Goal: Communication & Community: Answer question/provide support

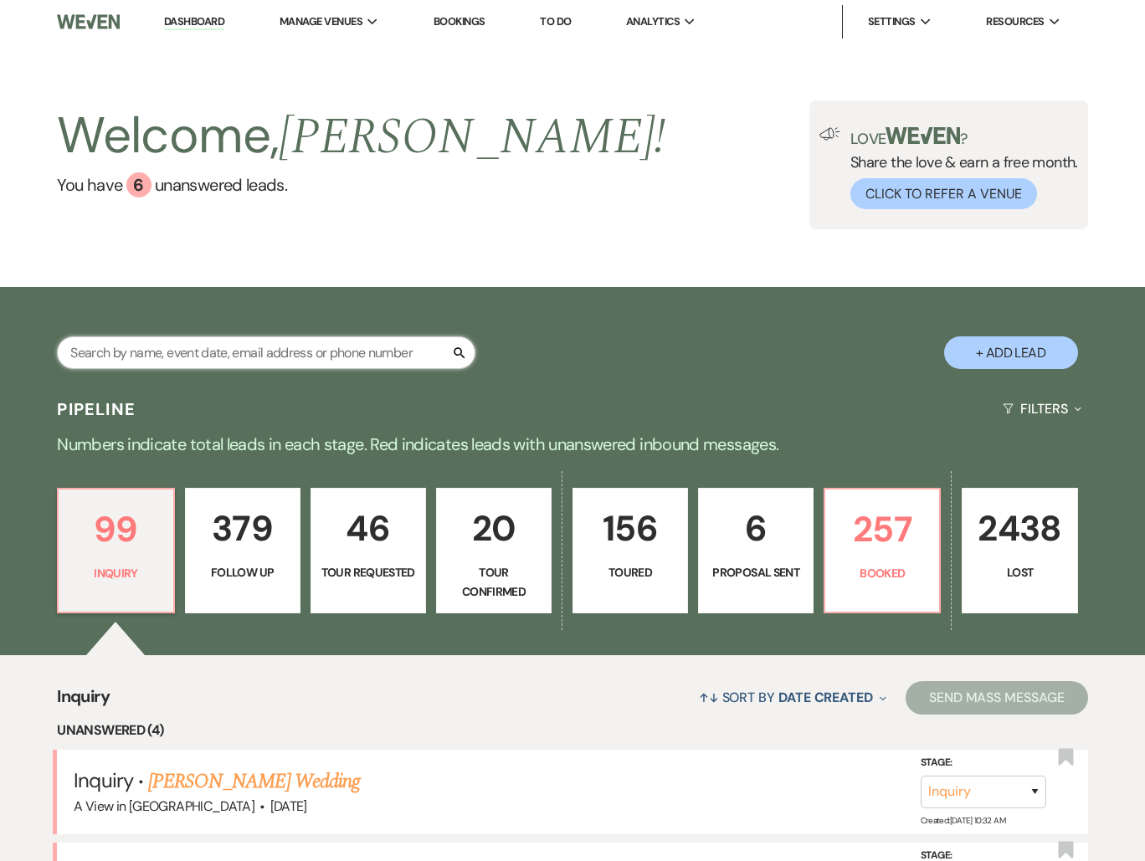
click at [311, 343] on input "text" at bounding box center [266, 352] width 418 height 33
type input "[PERSON_NAME]"
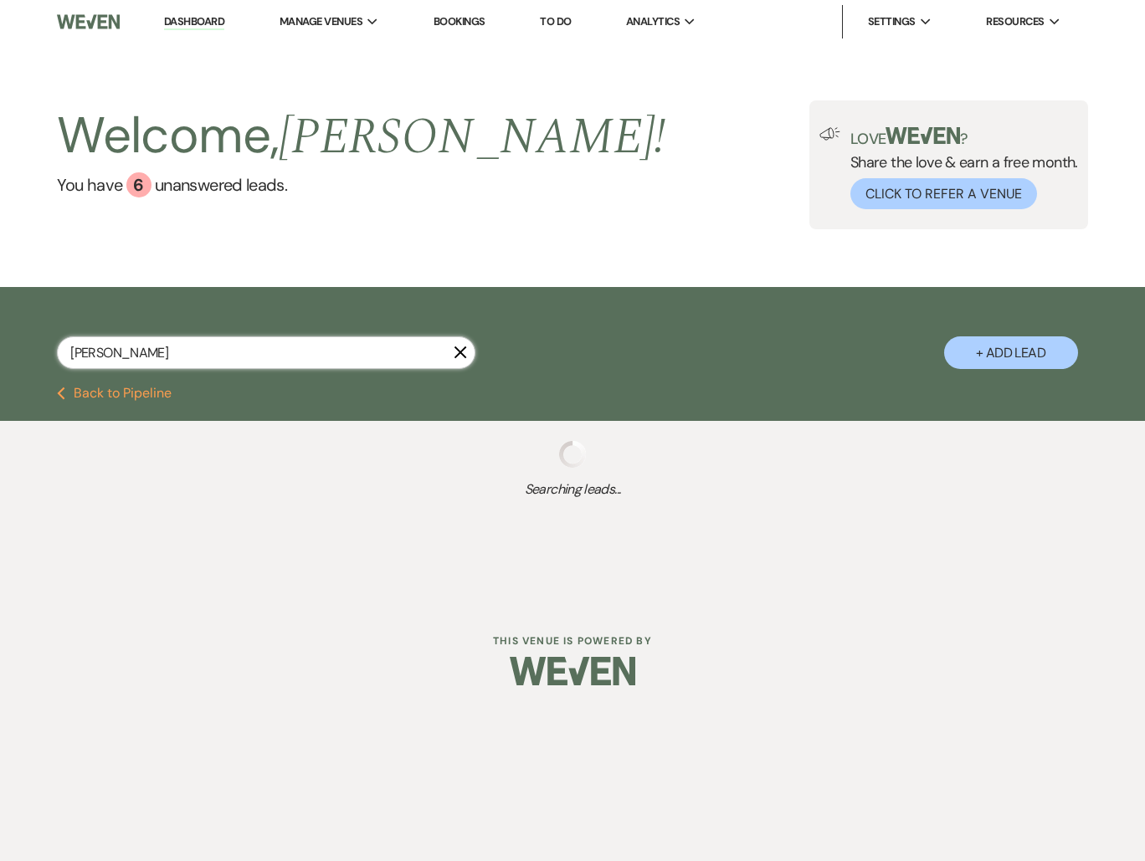
select select "8"
select select "4"
select select "8"
select select "6"
select select "8"
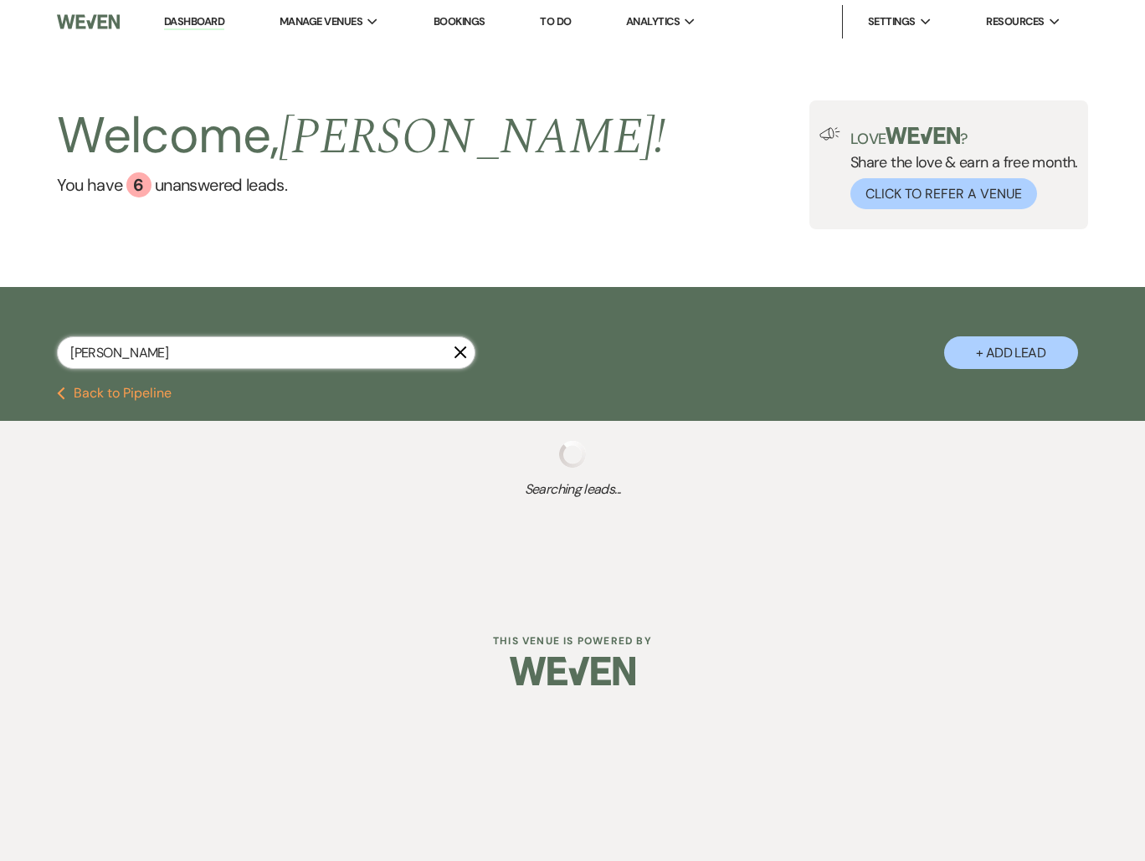
select select "4"
select select "8"
select select "4"
select select "8"
select select "5"
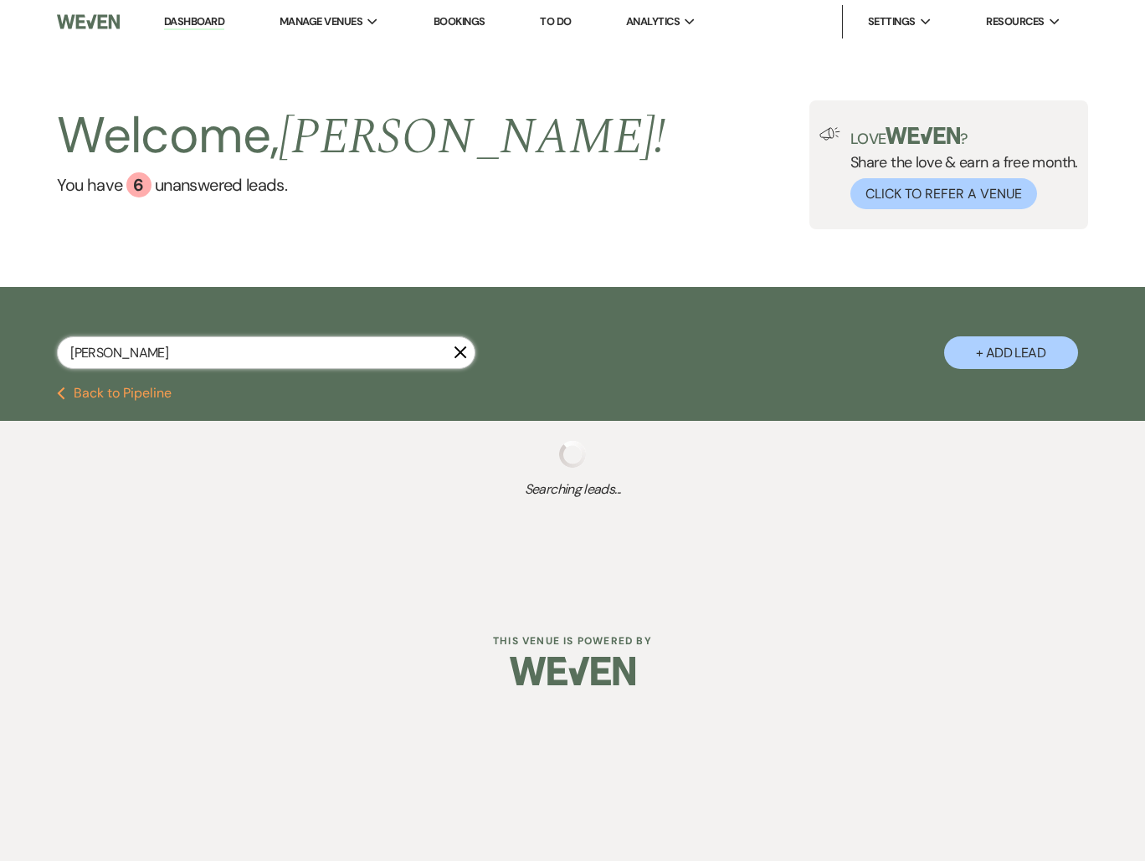
select select "8"
select select "5"
select select "8"
select select "4"
select select "8"
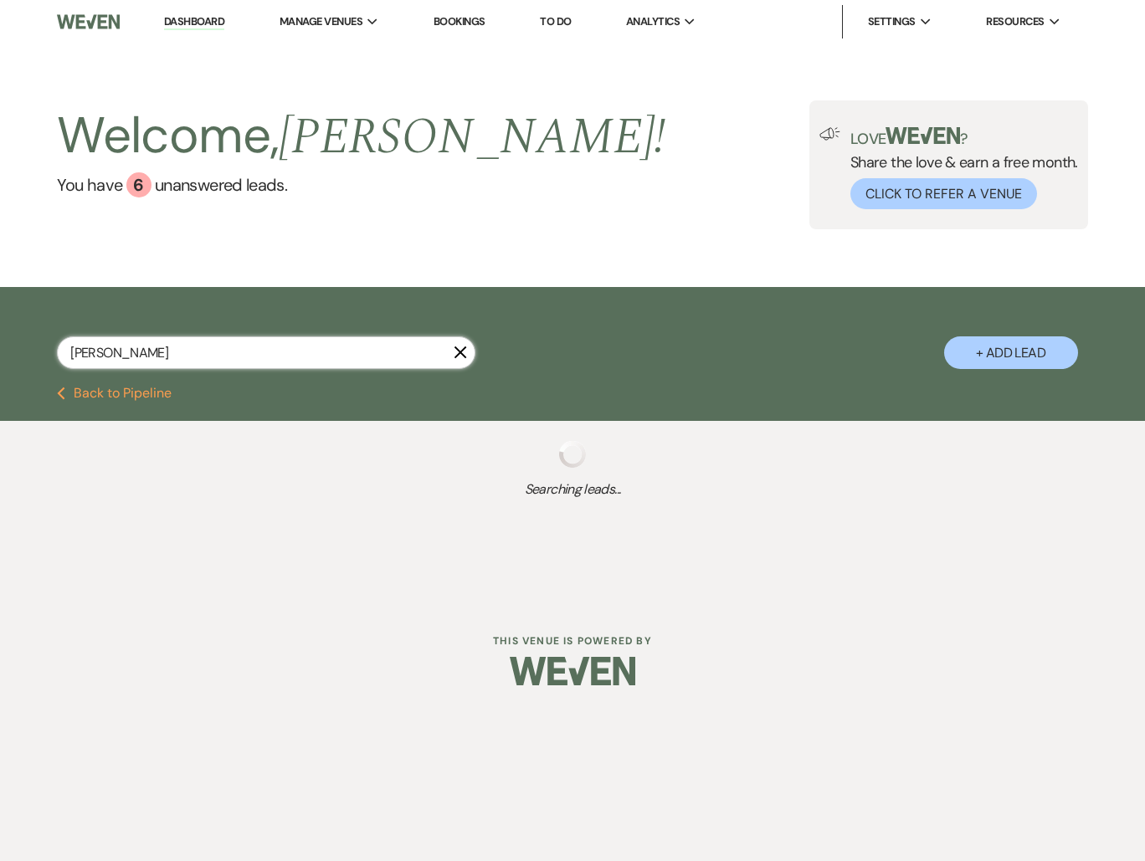
select select "6"
select select "8"
select select "5"
select select "8"
select select "11"
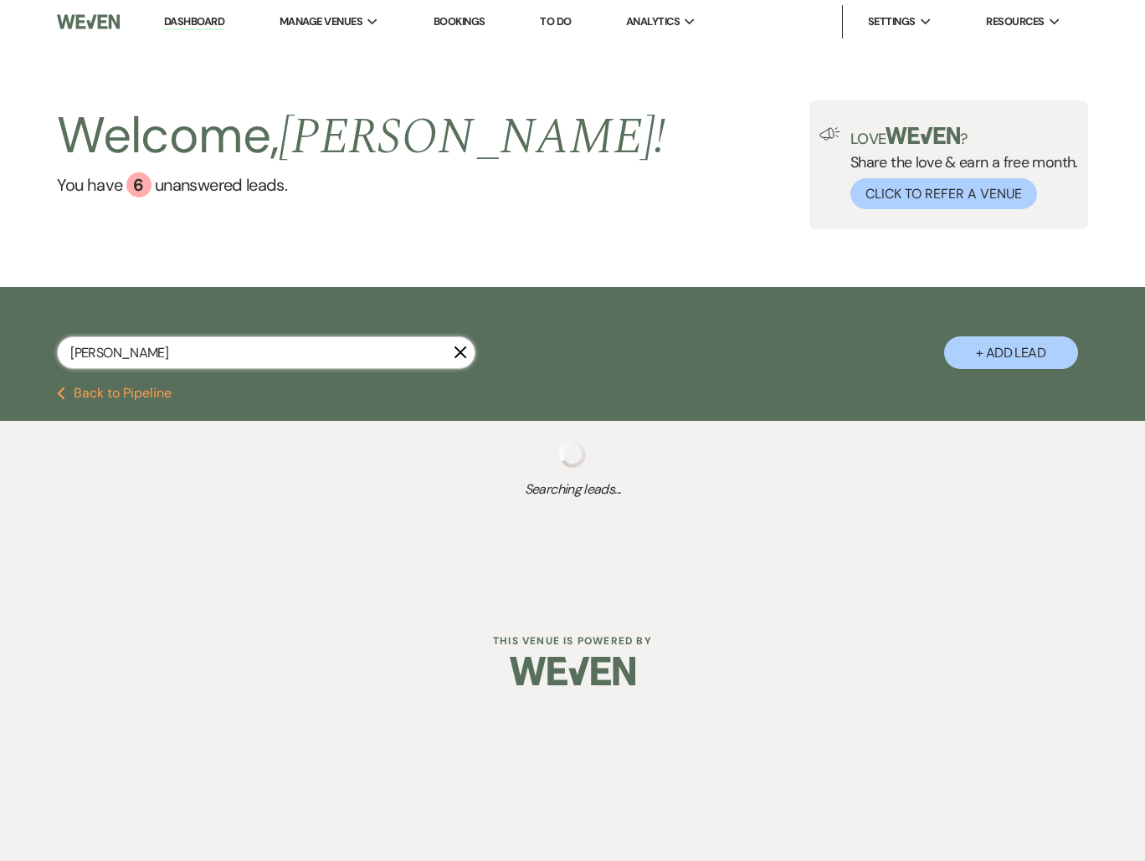
select select "8"
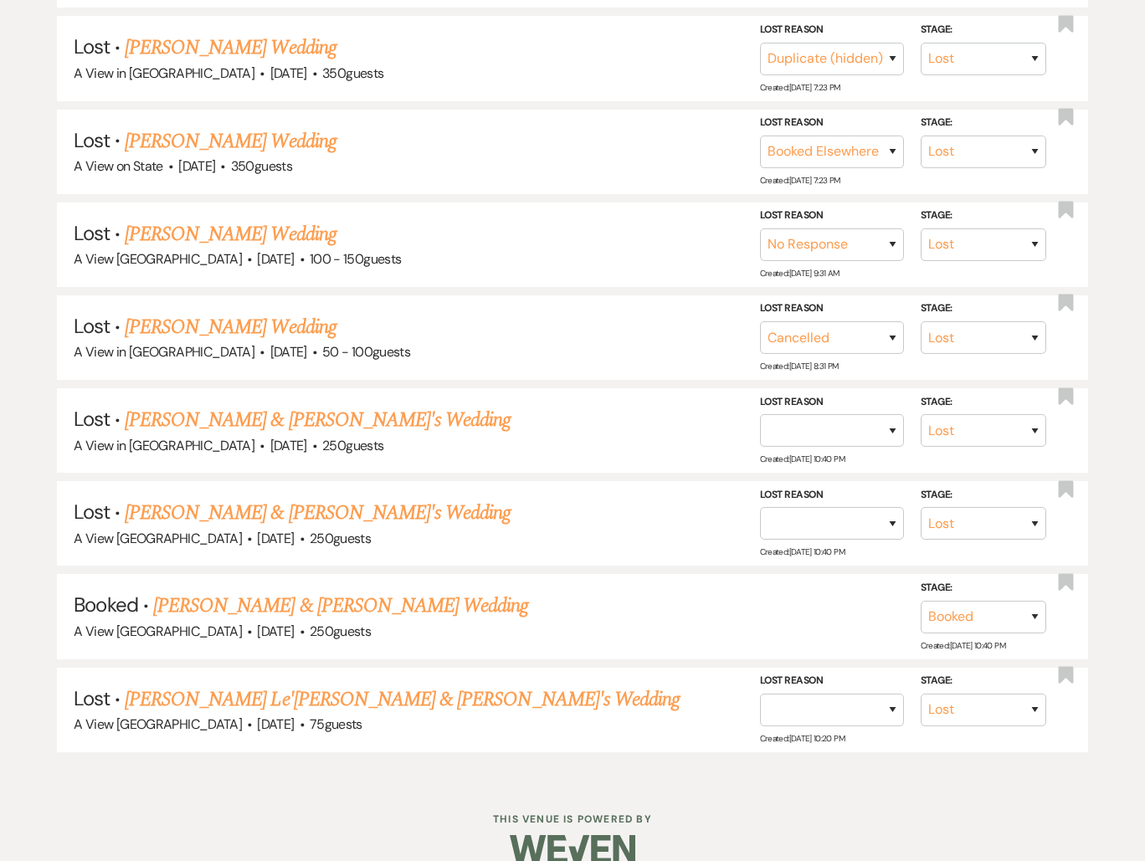
scroll to position [1099, 0]
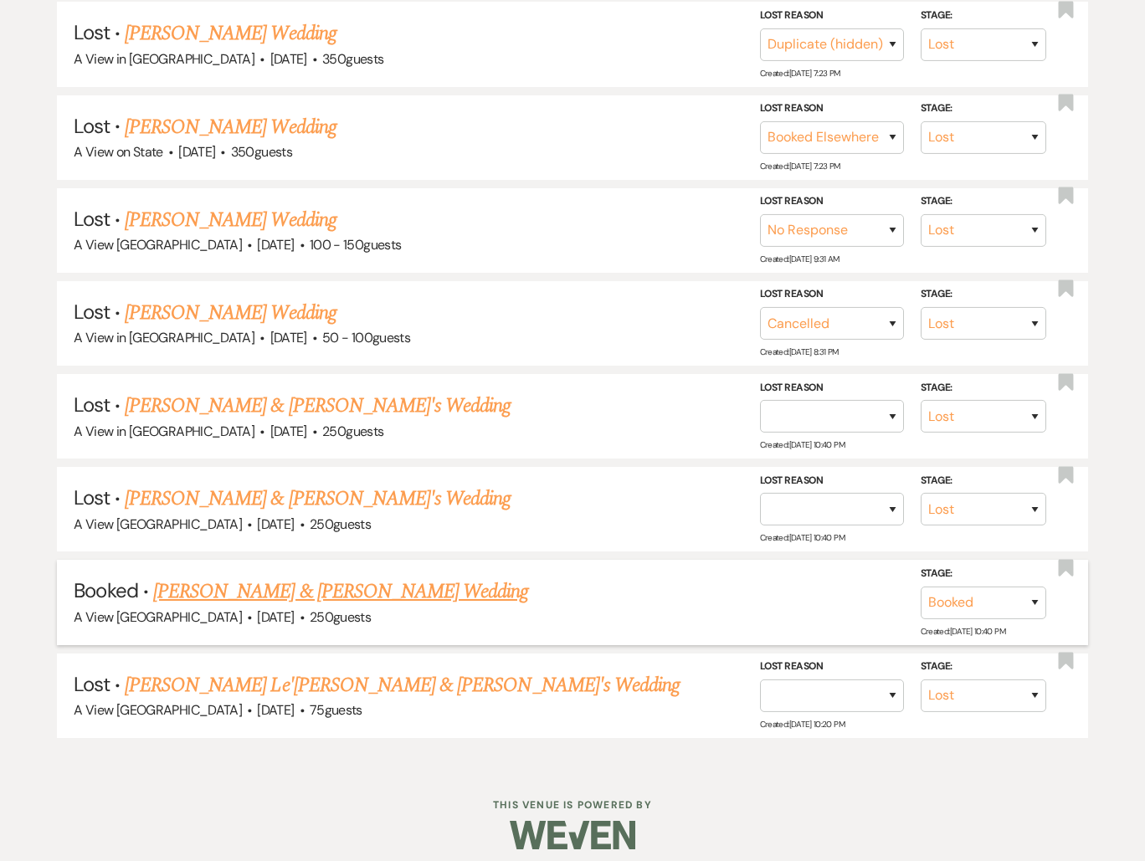
click at [367, 577] on link "Leslie Evans & Cole Wills's Wedding" at bounding box center [340, 592] width 375 height 30
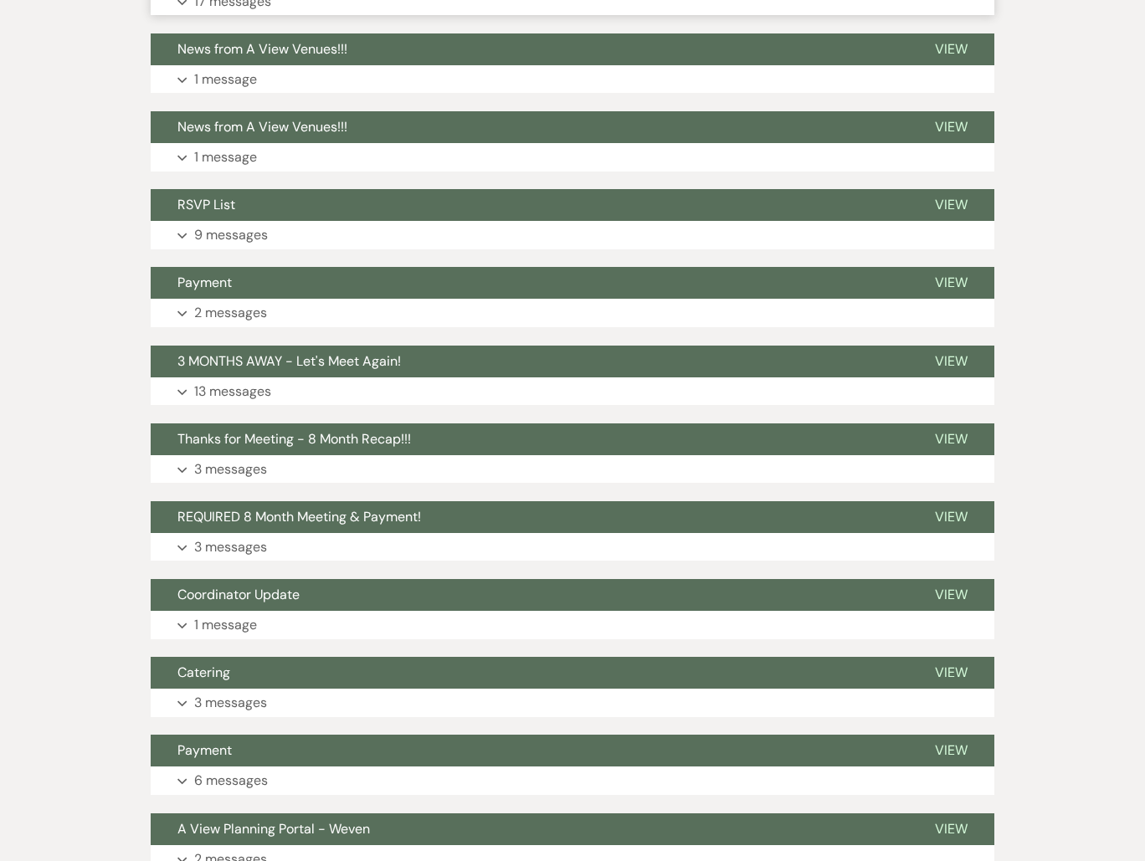
scroll to position [868, 0]
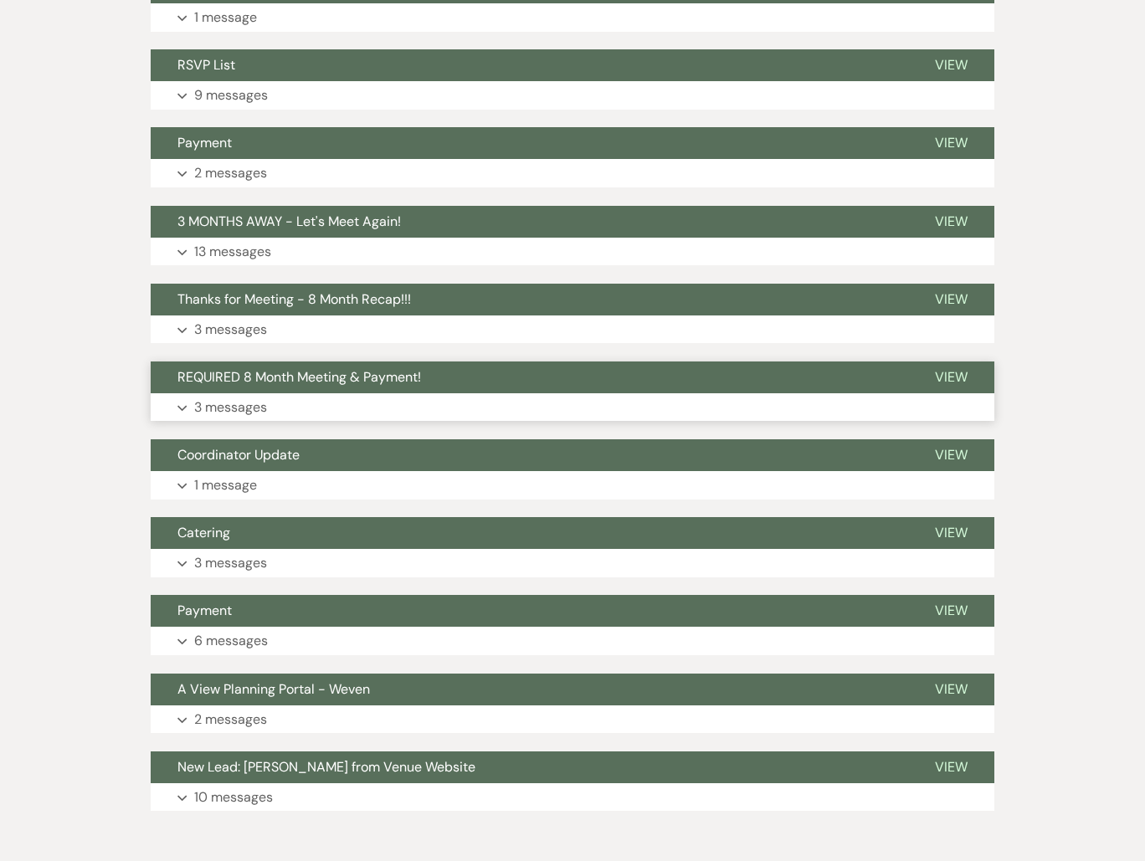
click at [240, 403] on p "3 messages" at bounding box center [230, 408] width 73 height 22
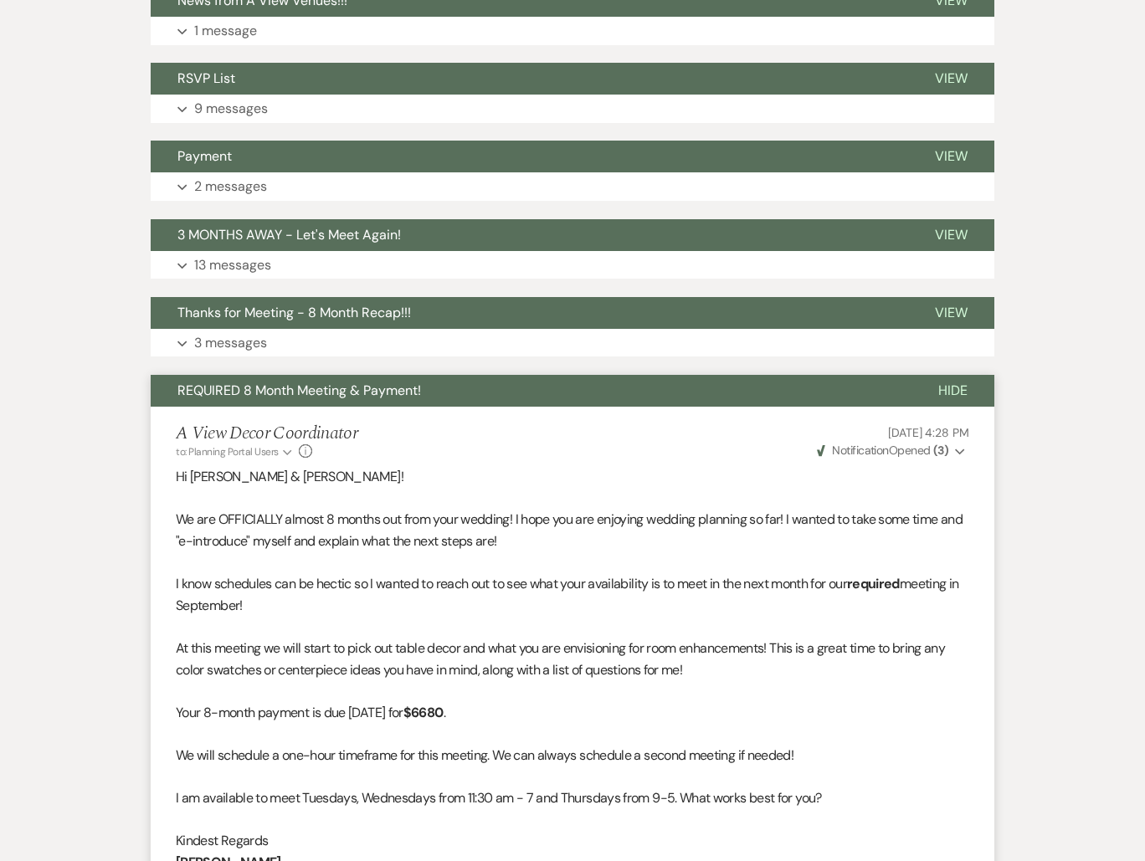
scroll to position [685, 0]
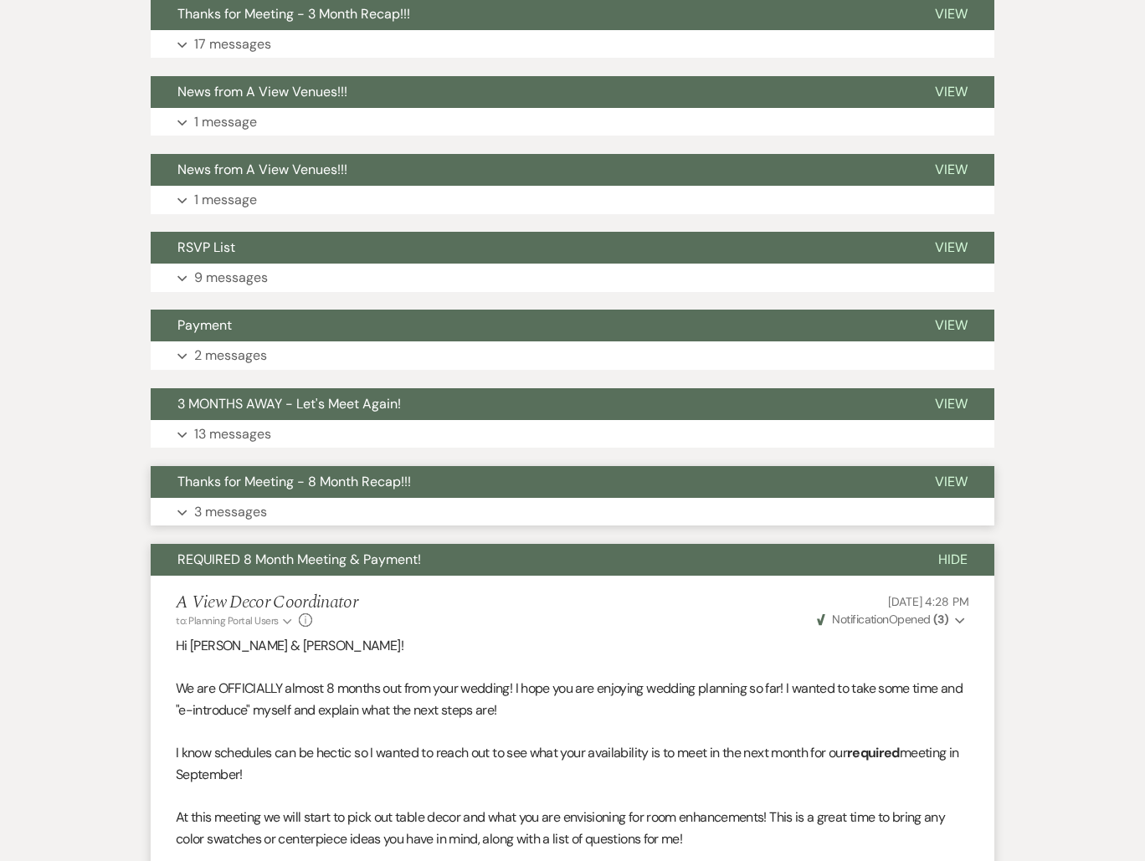
click at [258, 505] on p "3 messages" at bounding box center [230, 512] width 73 height 22
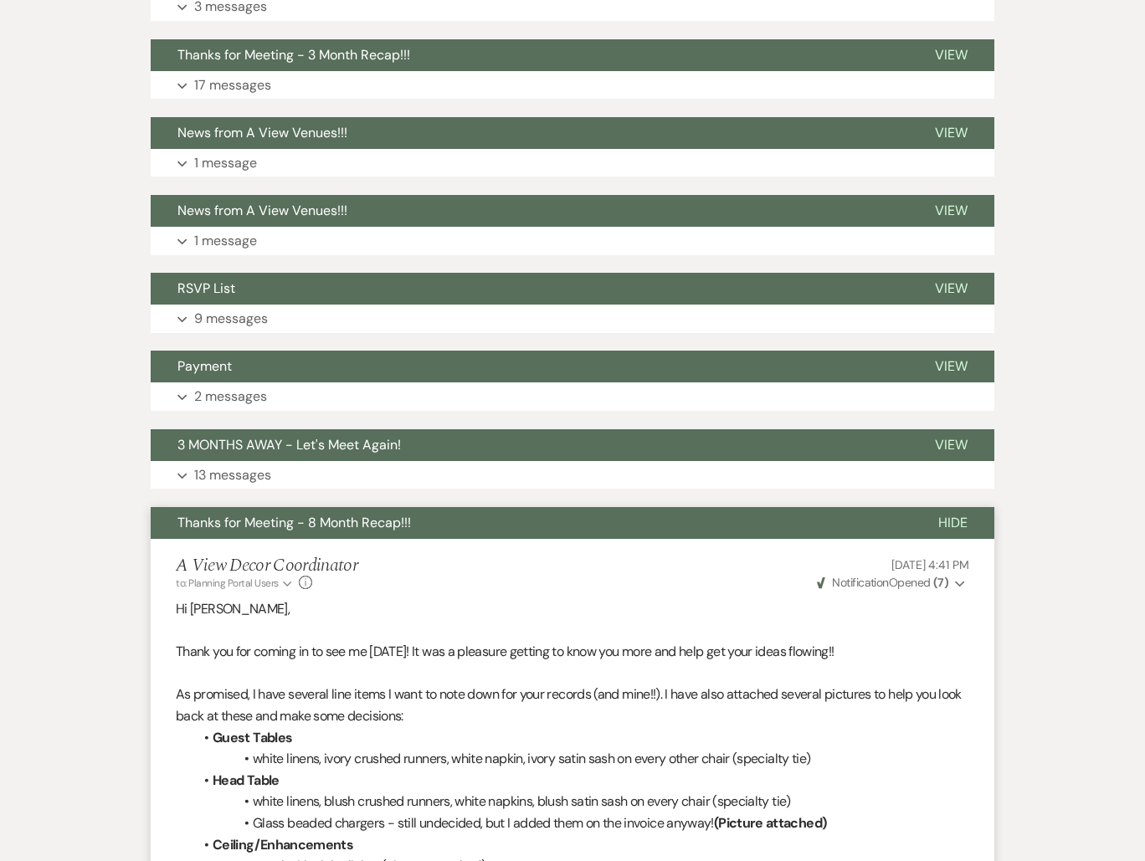
scroll to position [643, 0]
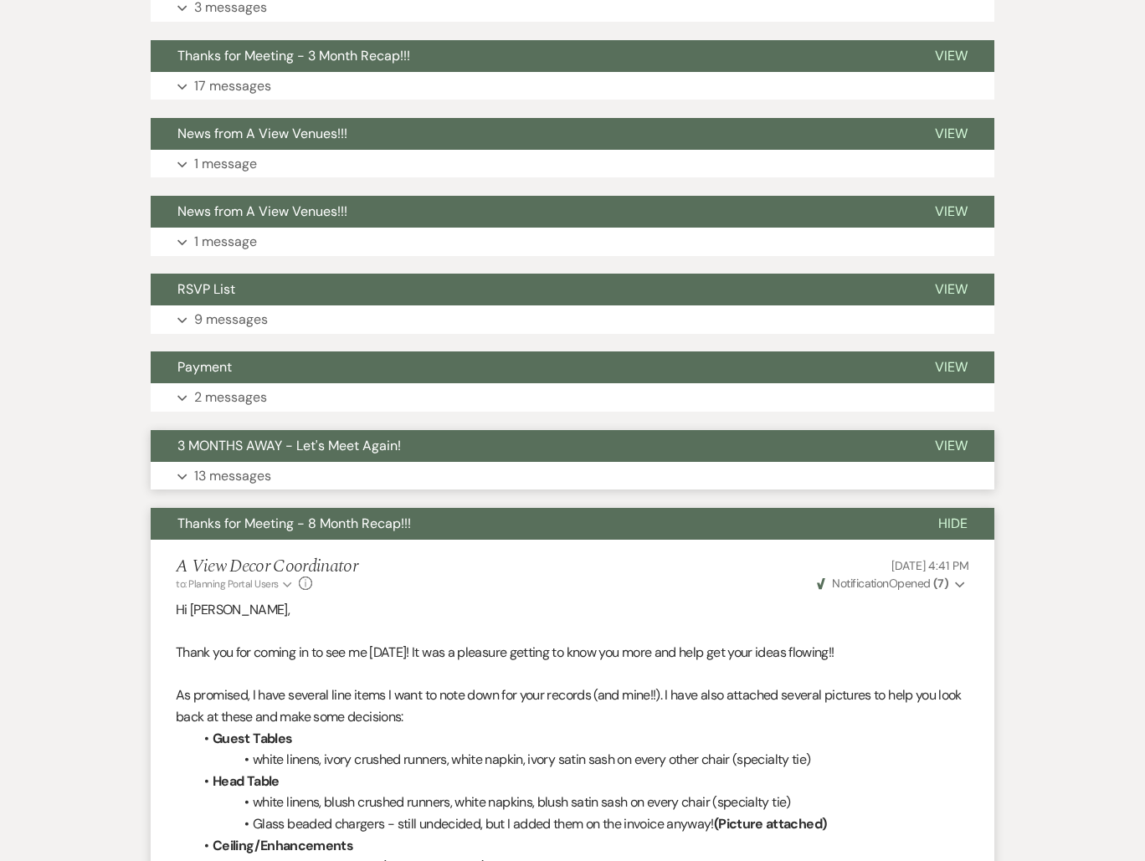
click at [305, 438] on span "3 MONTHS AWAY - Let's Meet Again!" at bounding box center [288, 446] width 223 height 18
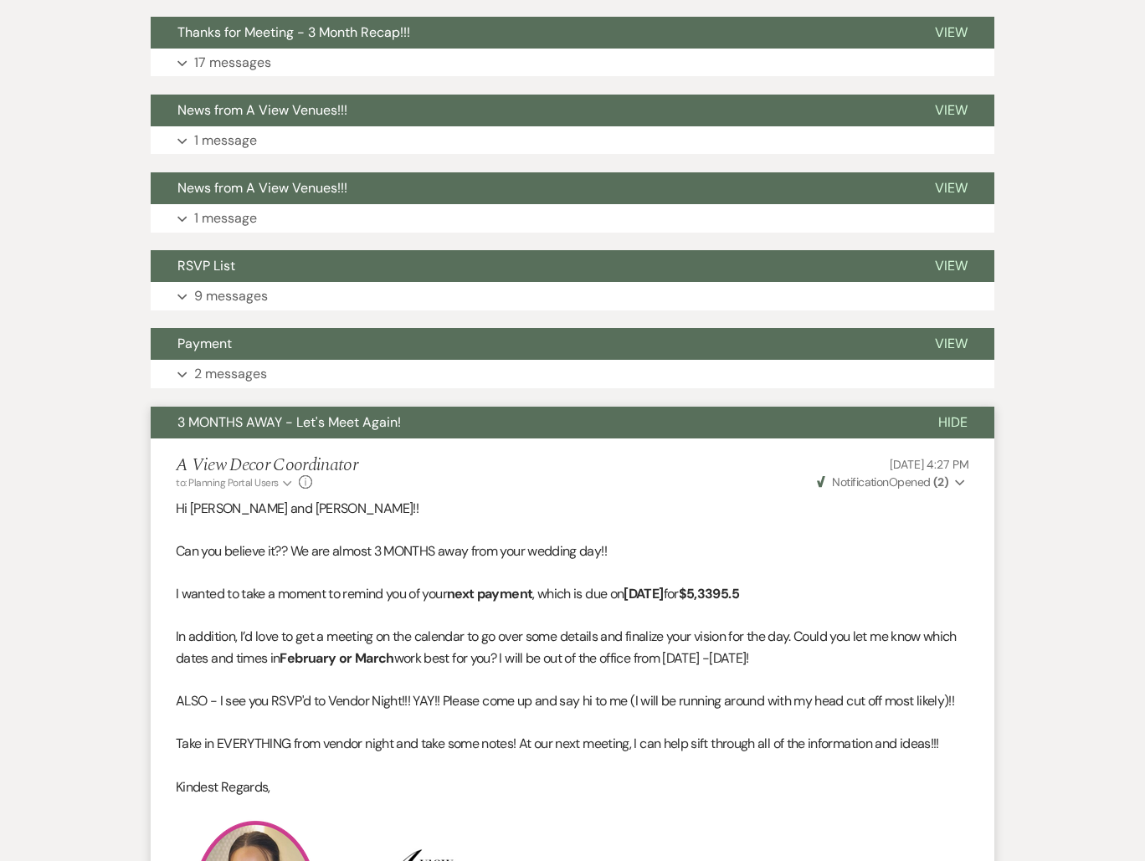
scroll to position [663, 0]
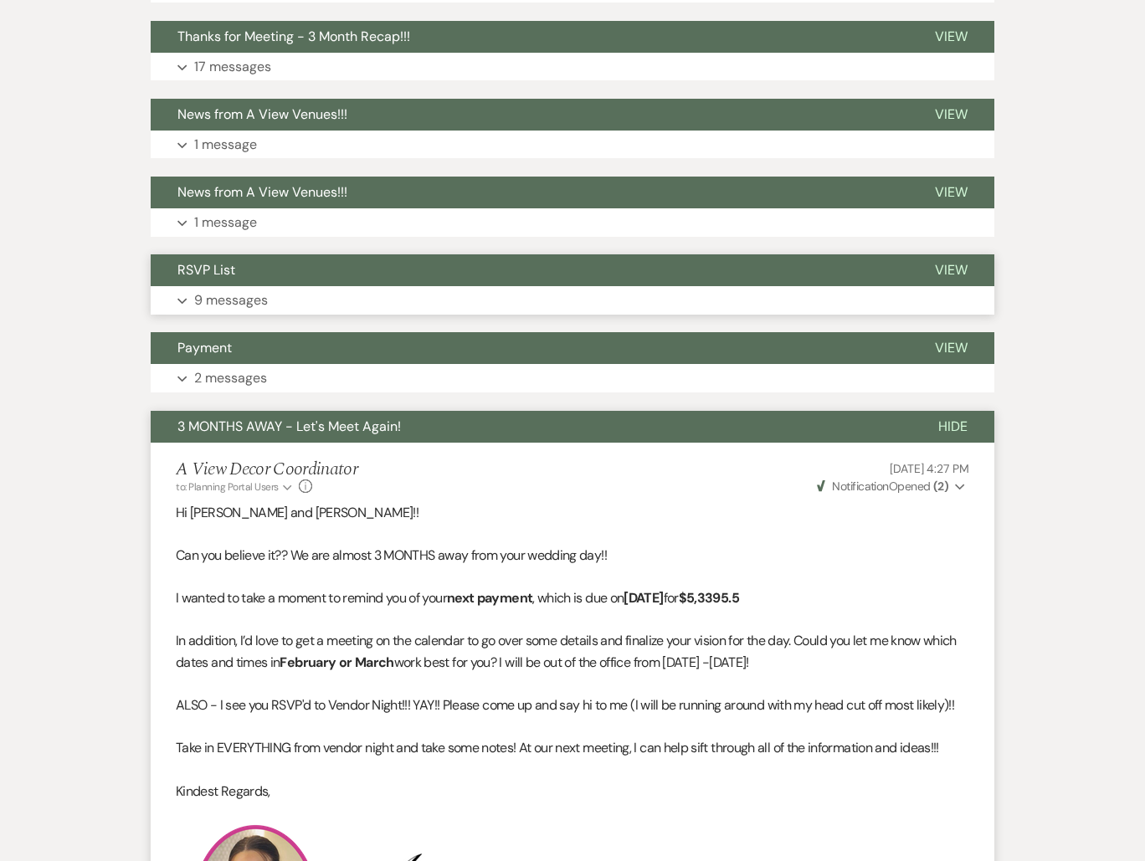
click at [234, 274] on span "RSVP List" at bounding box center [206, 270] width 58 height 18
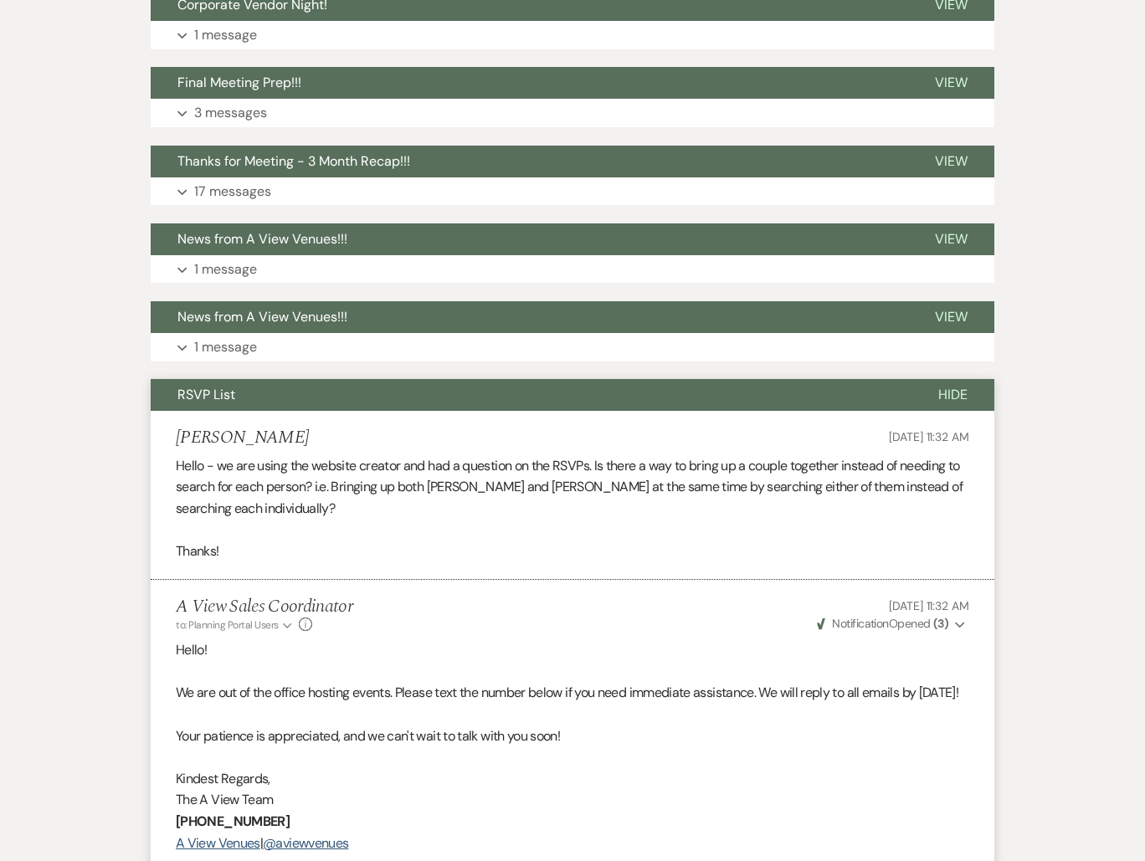
scroll to position [466, 0]
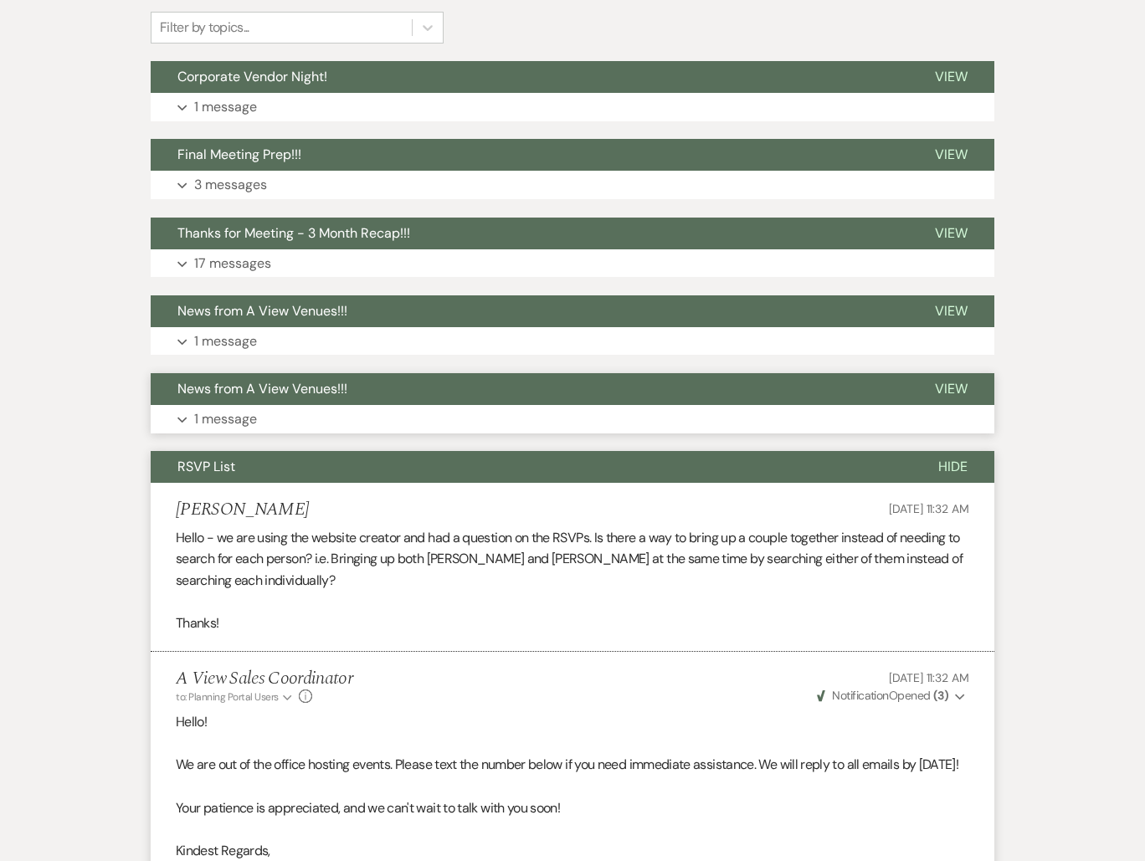
click at [275, 407] on button "Expand 1 message" at bounding box center [572, 419] width 843 height 28
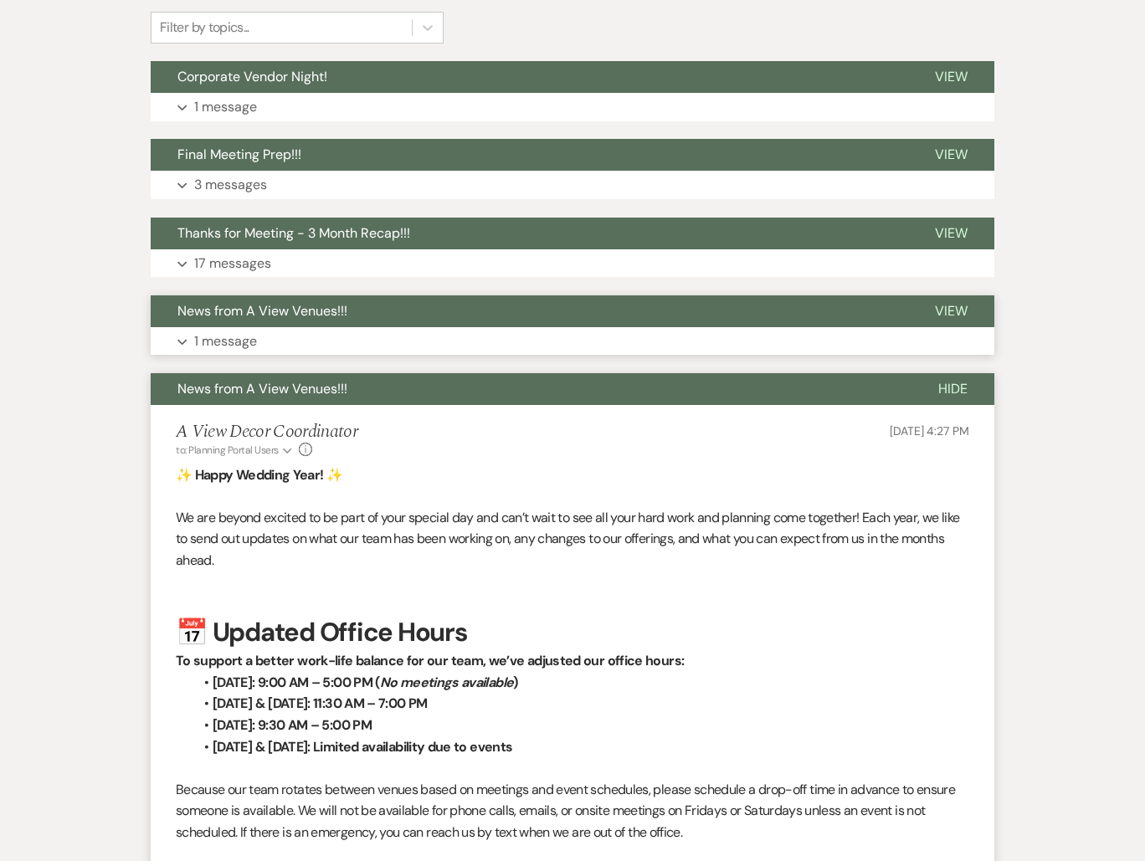
click at [259, 340] on button "Expand 1 message" at bounding box center [572, 341] width 843 height 28
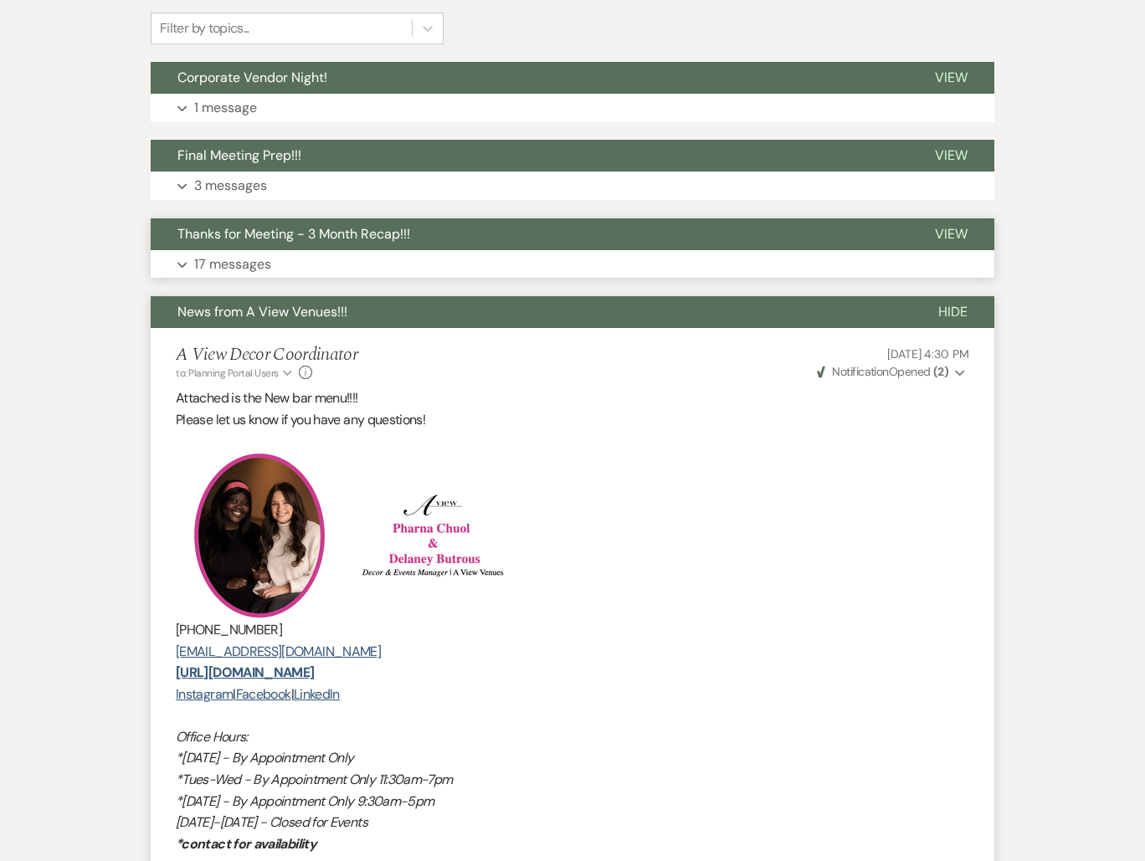
scroll to position [464, 0]
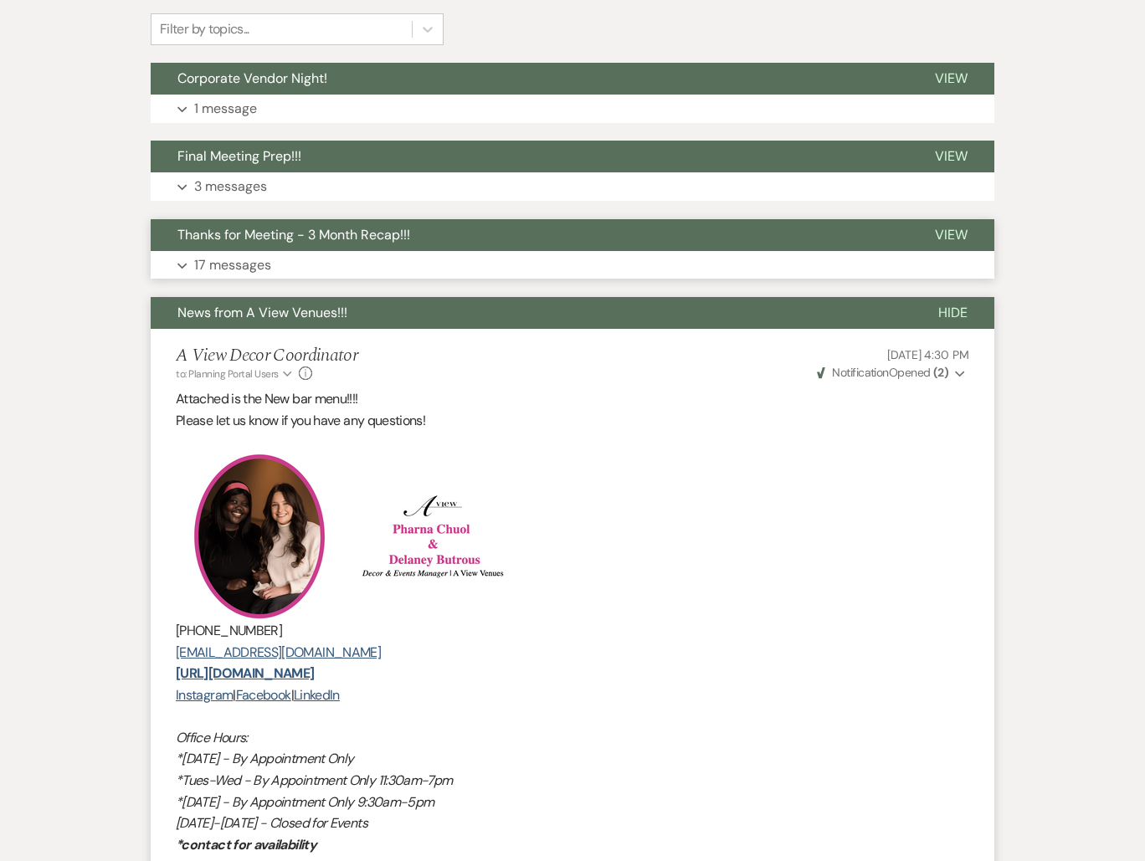
click at [243, 258] on p "17 messages" at bounding box center [232, 265] width 77 height 22
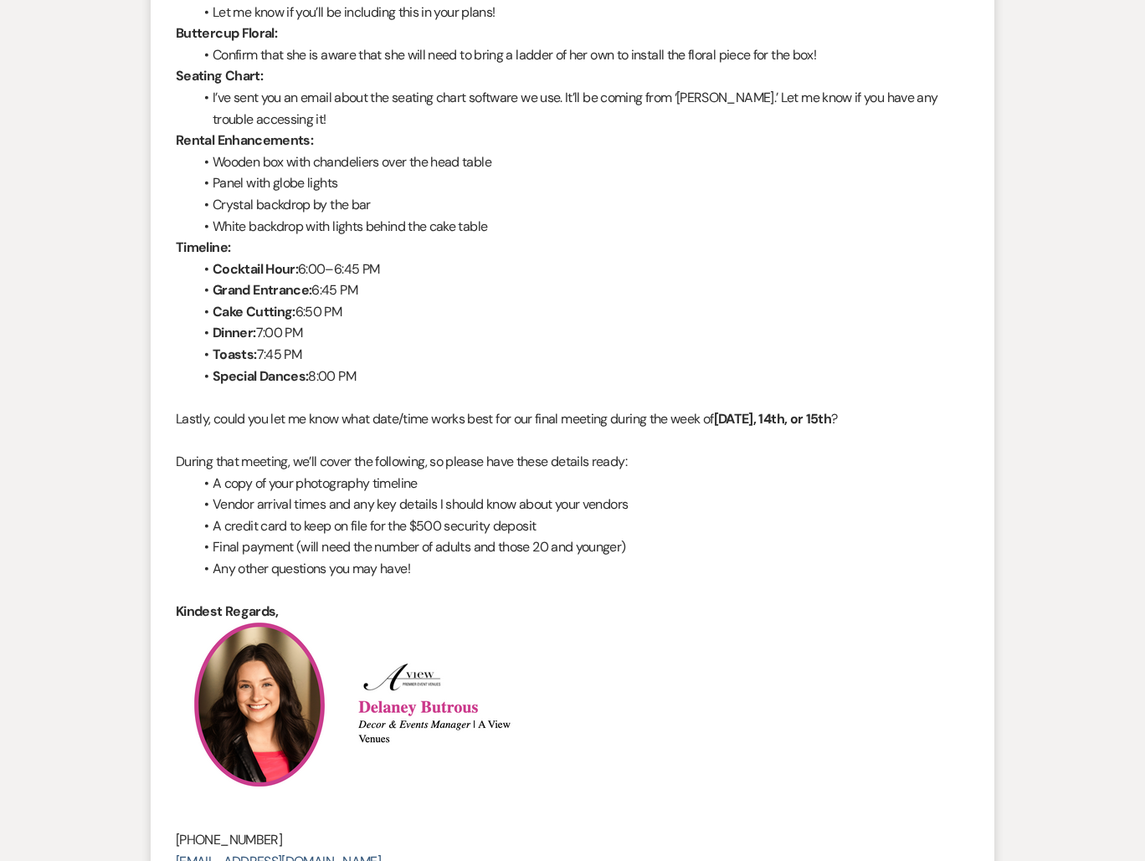
scroll to position [1611, 0]
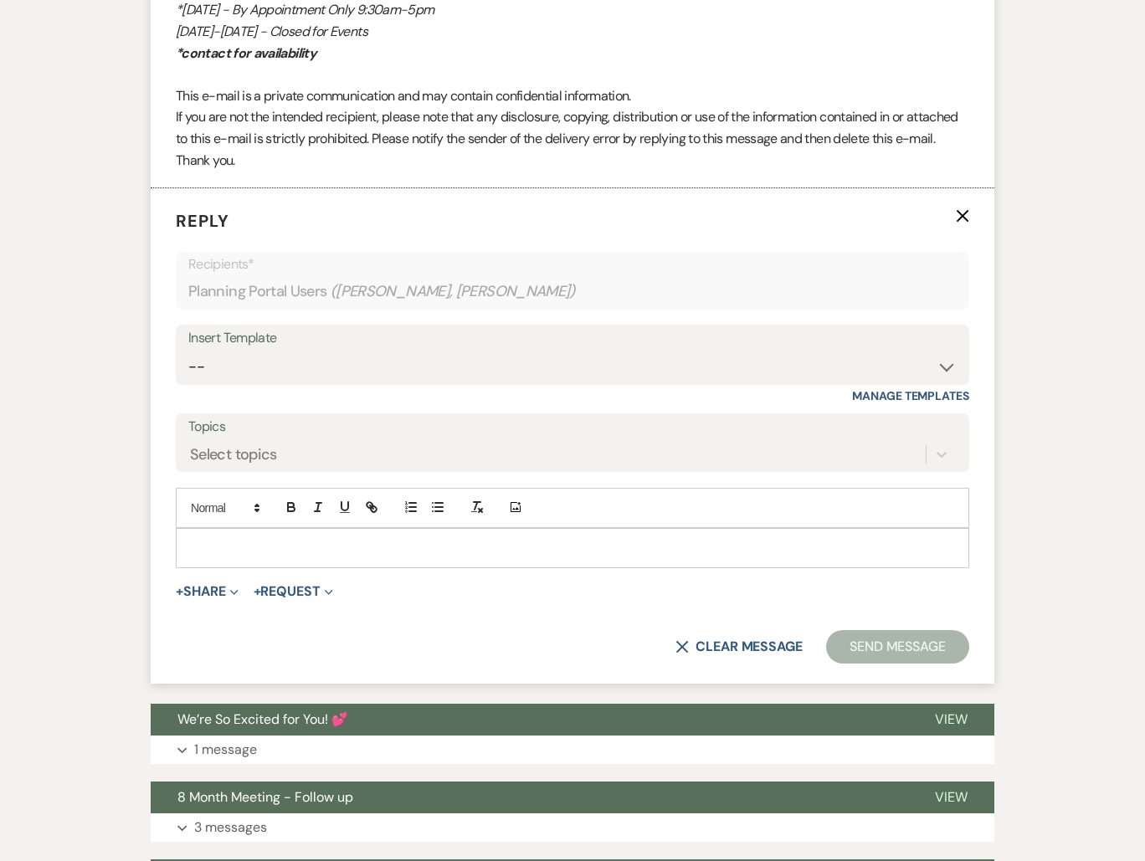
click at [358, 535] on div at bounding box center [573, 548] width 792 height 38
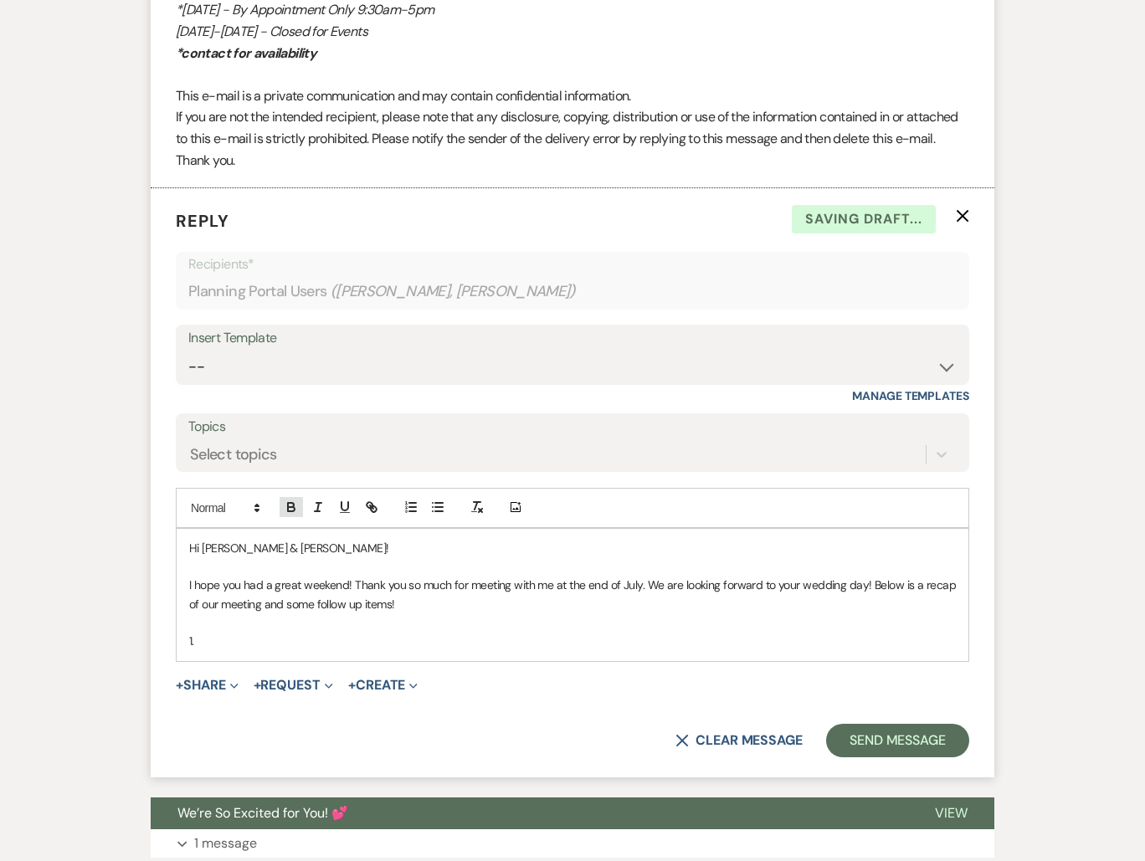
click at [293, 505] on icon "button" at bounding box center [291, 505] width 6 height 4
click at [295, 505] on icon "button" at bounding box center [291, 507] width 15 height 15
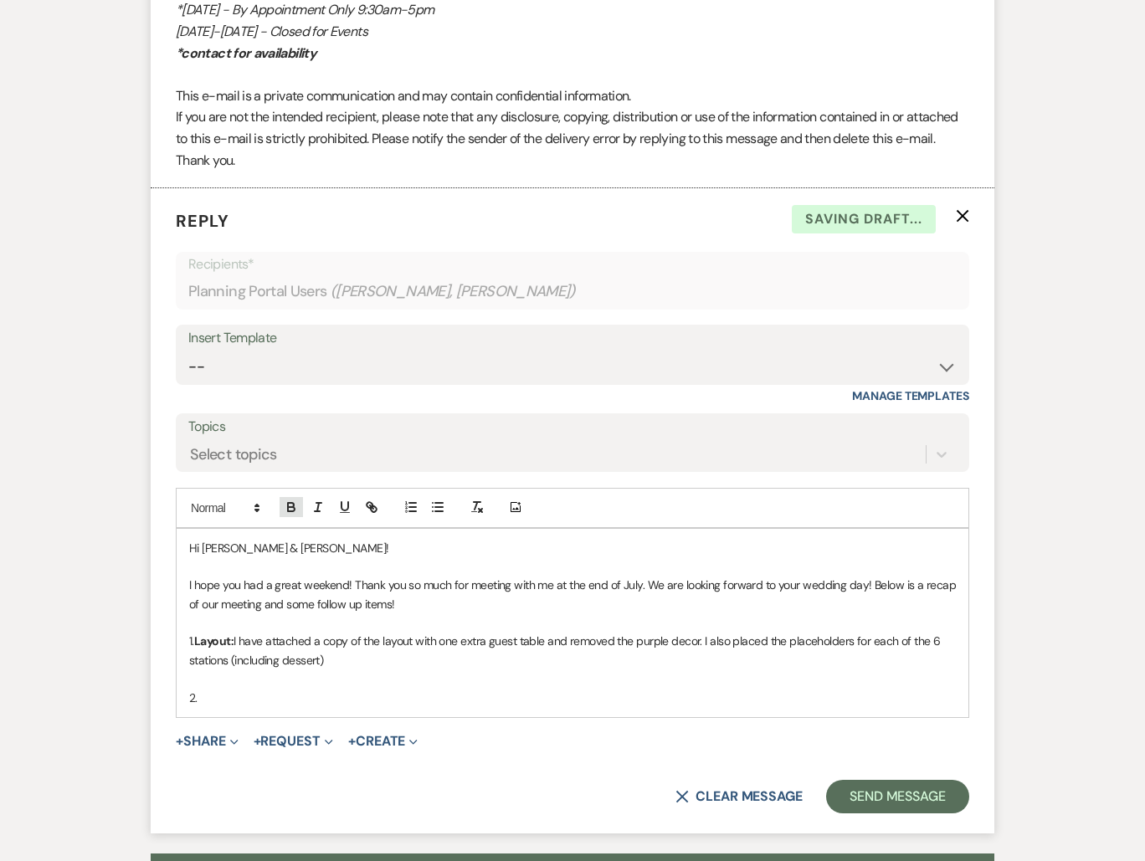
click at [295, 505] on icon "button" at bounding box center [291, 507] width 15 height 15
click at [291, 501] on icon "button" at bounding box center [291, 507] width 15 height 15
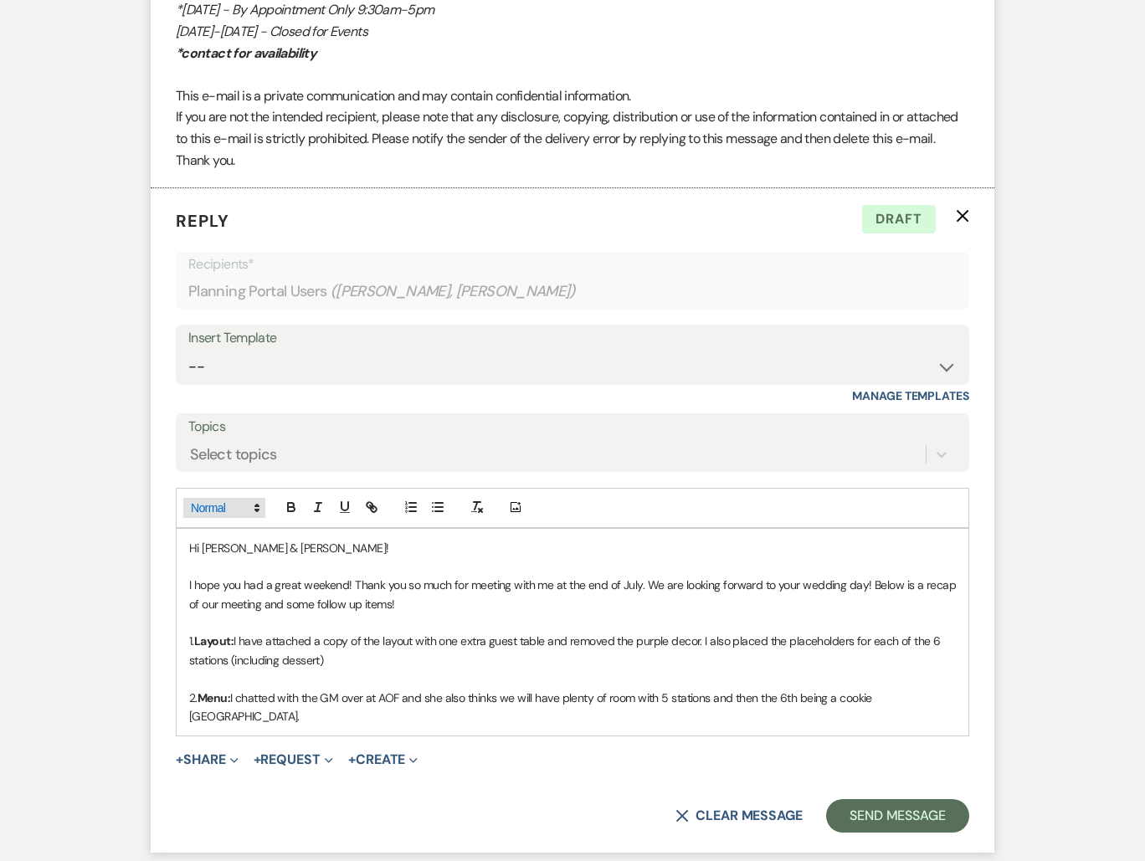
scroll to position [4577, 0]
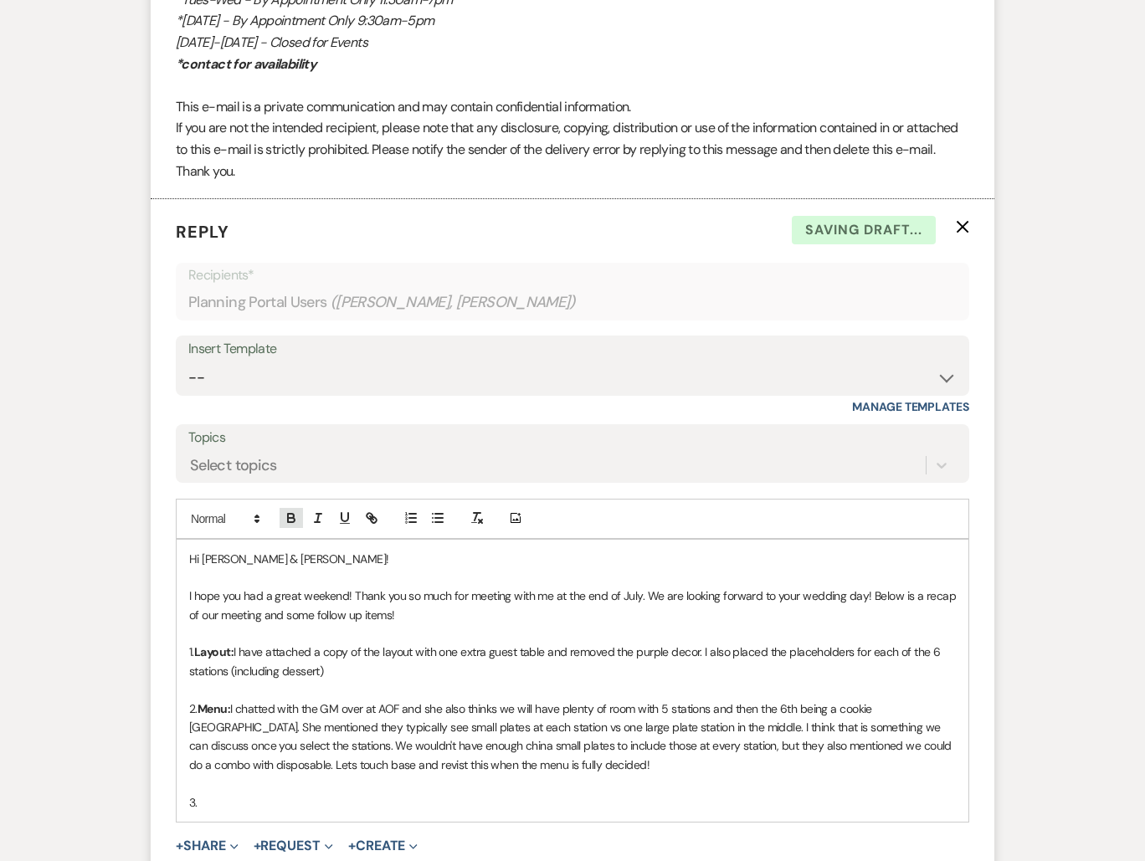
click at [289, 515] on icon "button" at bounding box center [291, 517] width 15 height 15
click at [285, 523] on icon "button" at bounding box center [291, 517] width 15 height 15
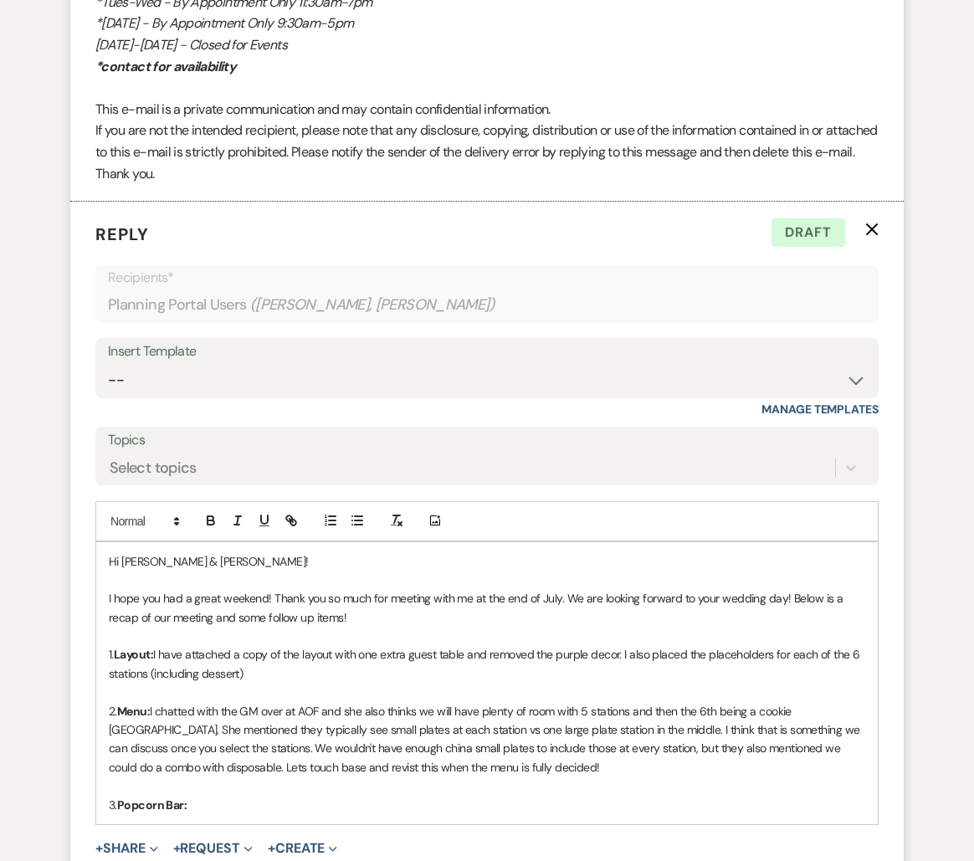
scroll to position [4693, 0]
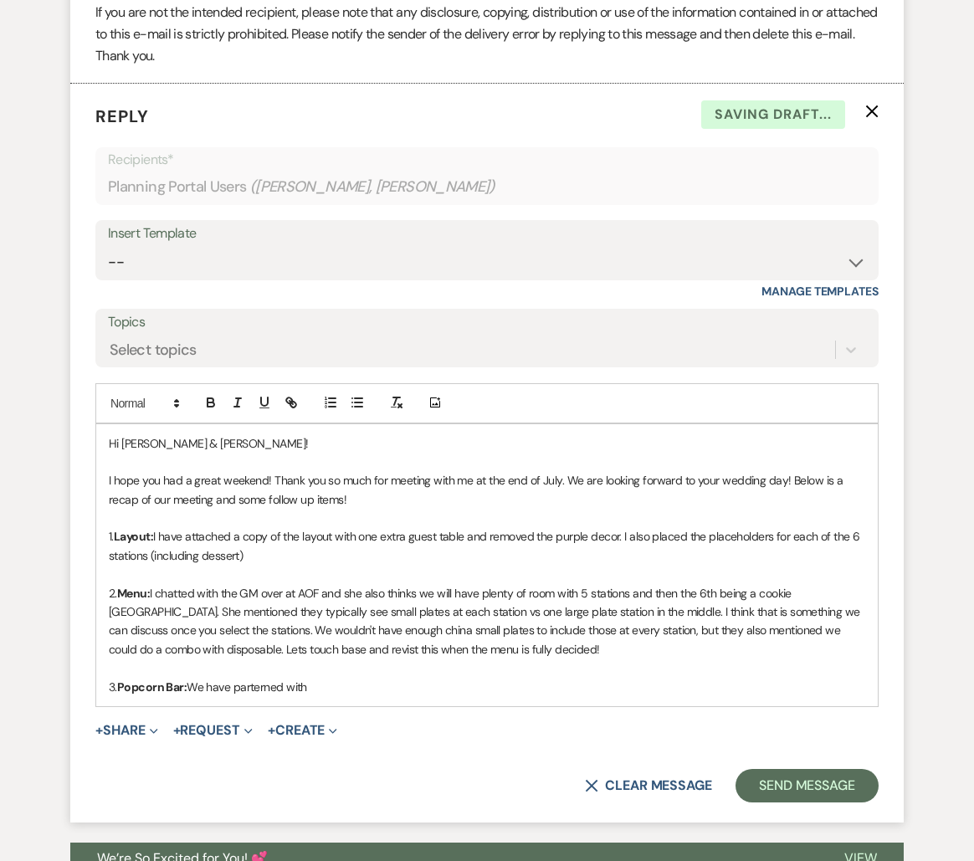
click at [259, 685] on p "3. Popcorn Bar: We have parterned with" at bounding box center [487, 687] width 756 height 18
click at [262, 685] on p "3. Popcorn Bar: We have parterned with" at bounding box center [487, 687] width 756 height 18
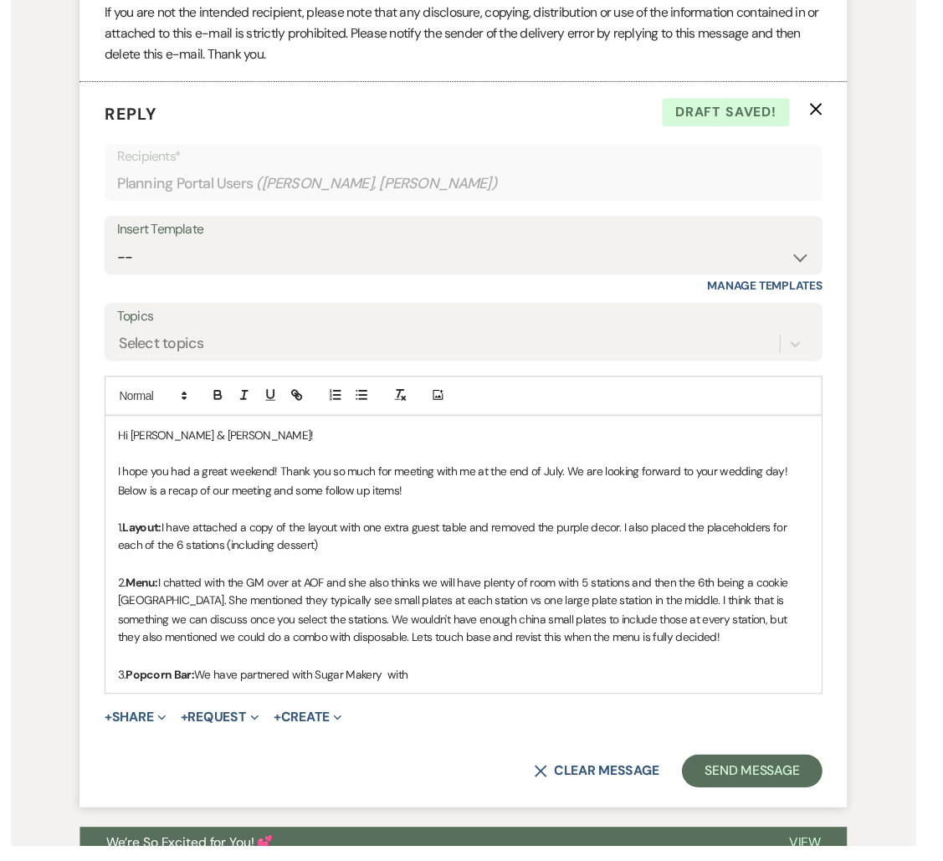
scroll to position [4714, 0]
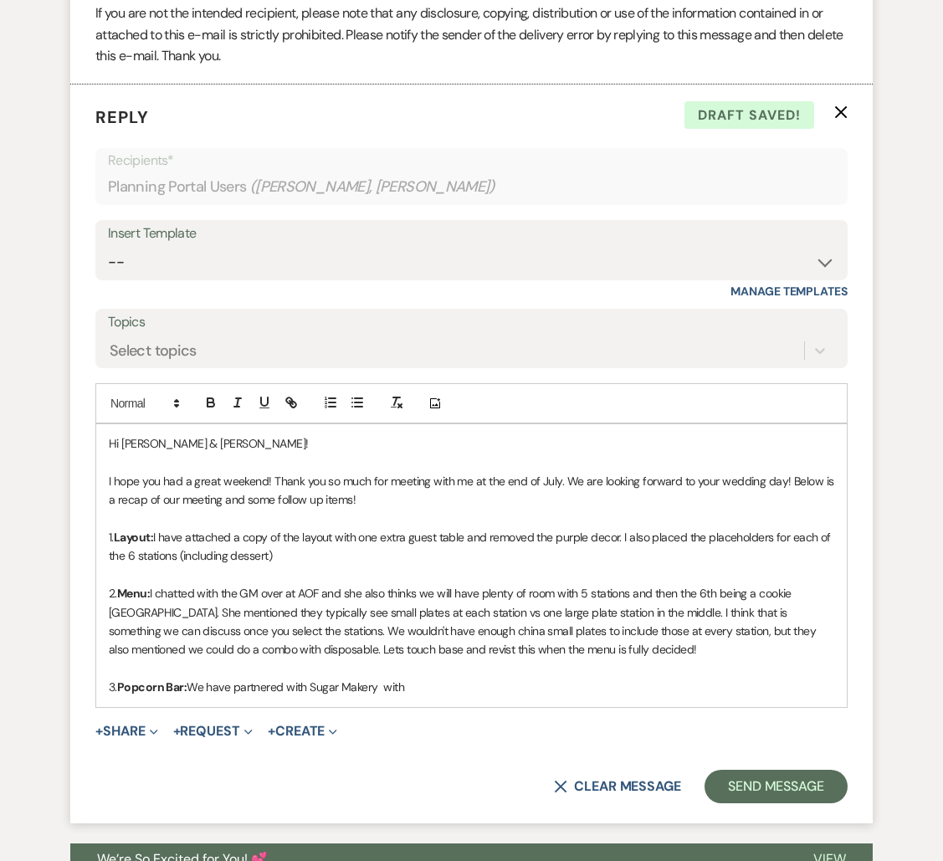
click at [456, 679] on p "3. Popcorn Bar: We have partnered with Sugar Makery with" at bounding box center [471, 687] width 725 height 18
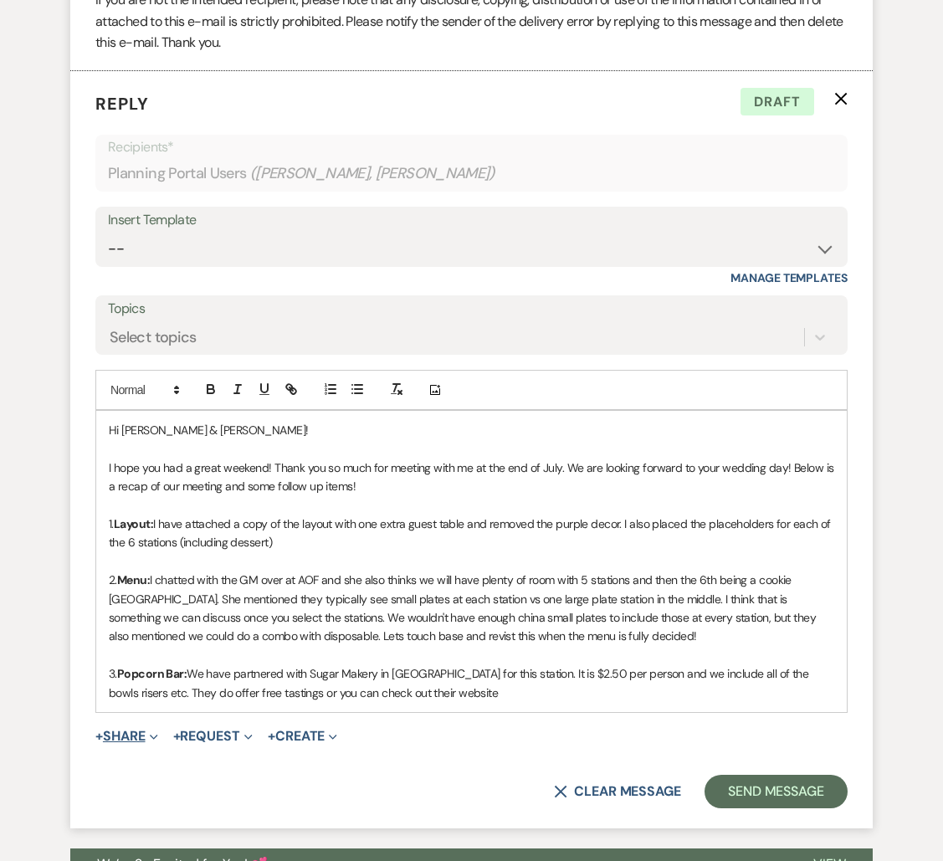
scroll to position [4730, 0]
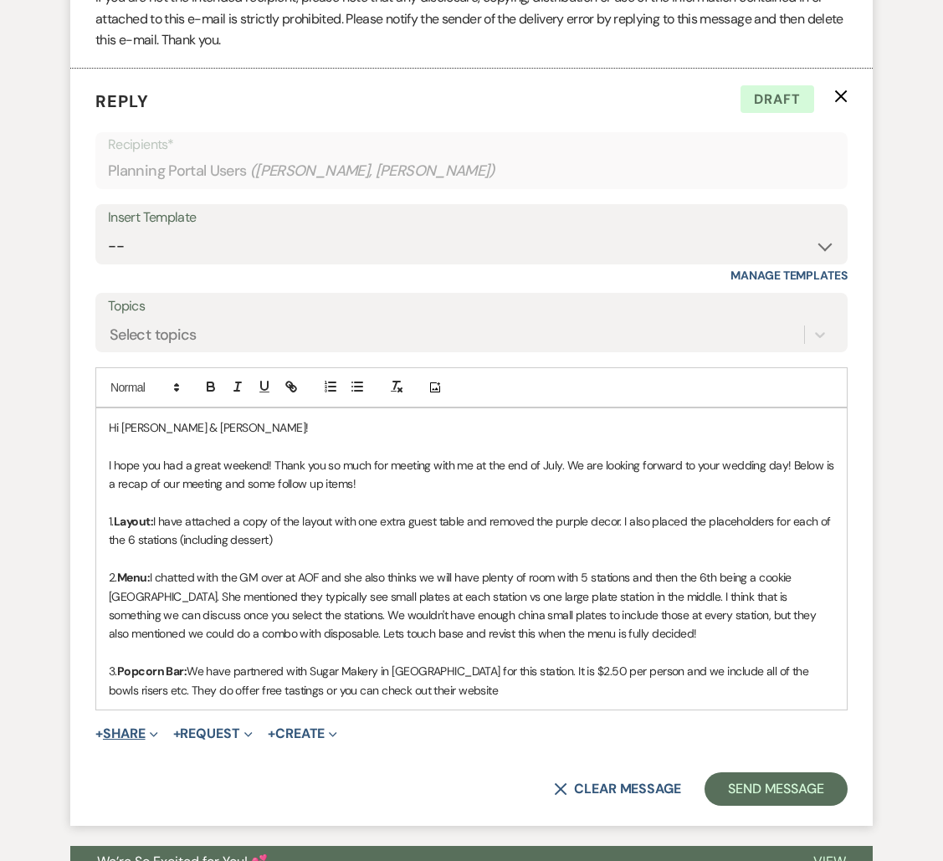
click at [113, 729] on button "+ Share Expand" at bounding box center [126, 733] width 63 height 13
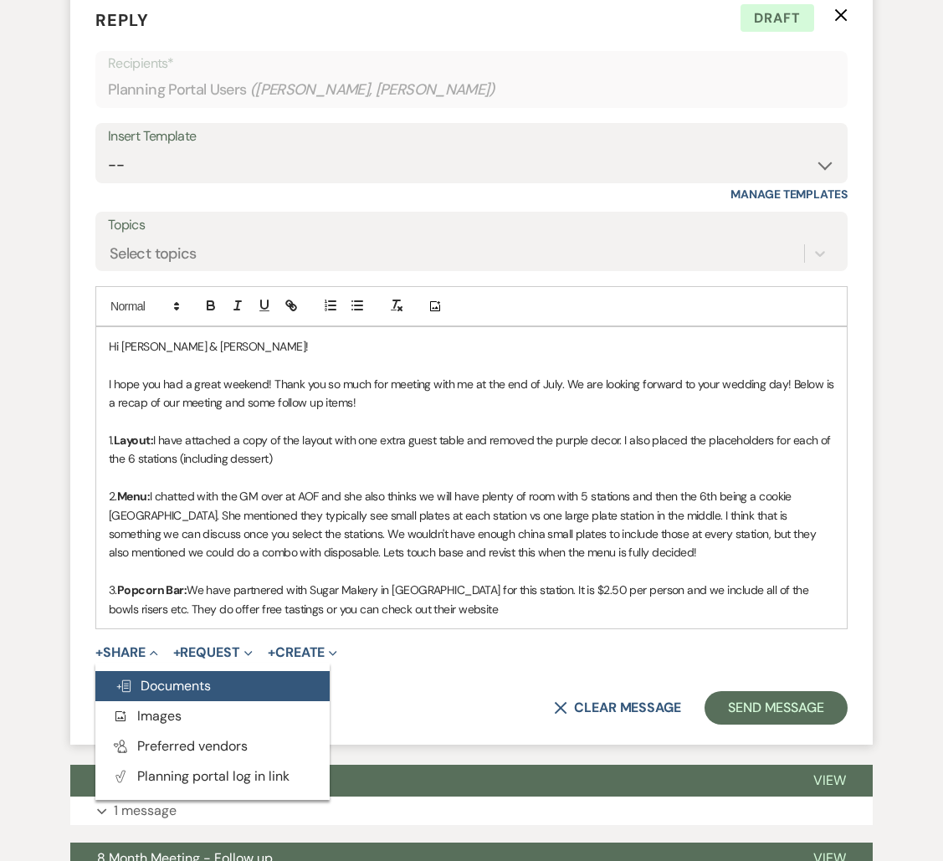
scroll to position [4809, 0]
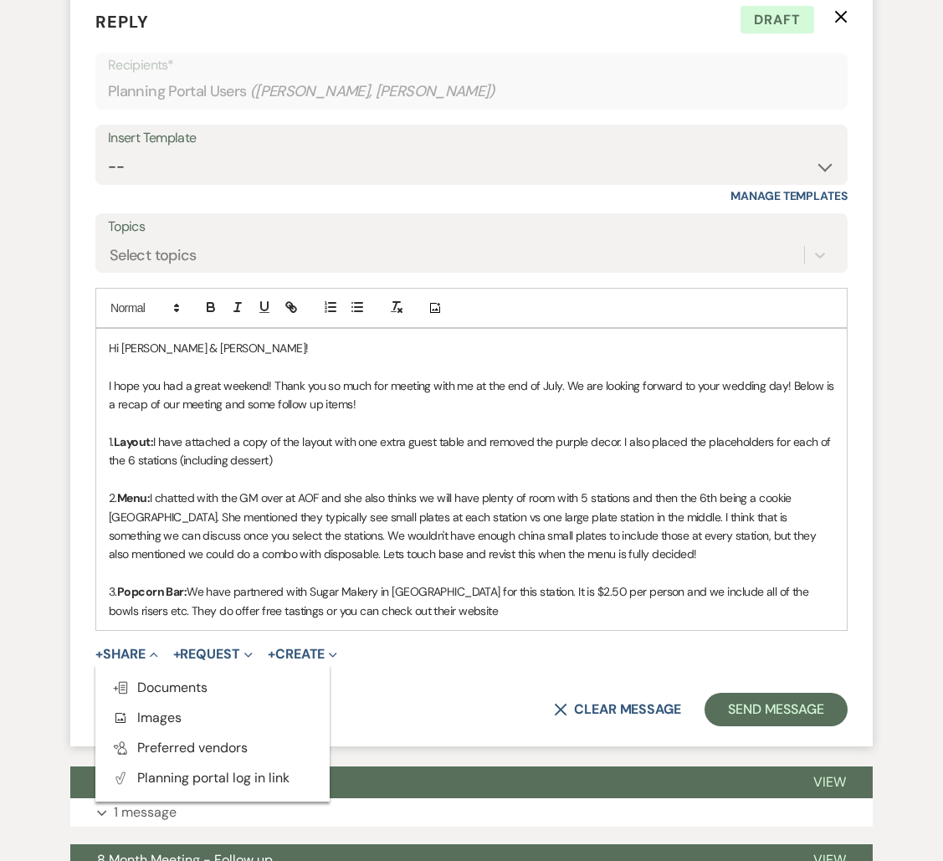
click at [499, 621] on div "Hi [PERSON_NAME] & [PERSON_NAME]! I hope you had a great weekend! Thank you so …" at bounding box center [471, 479] width 751 height 301
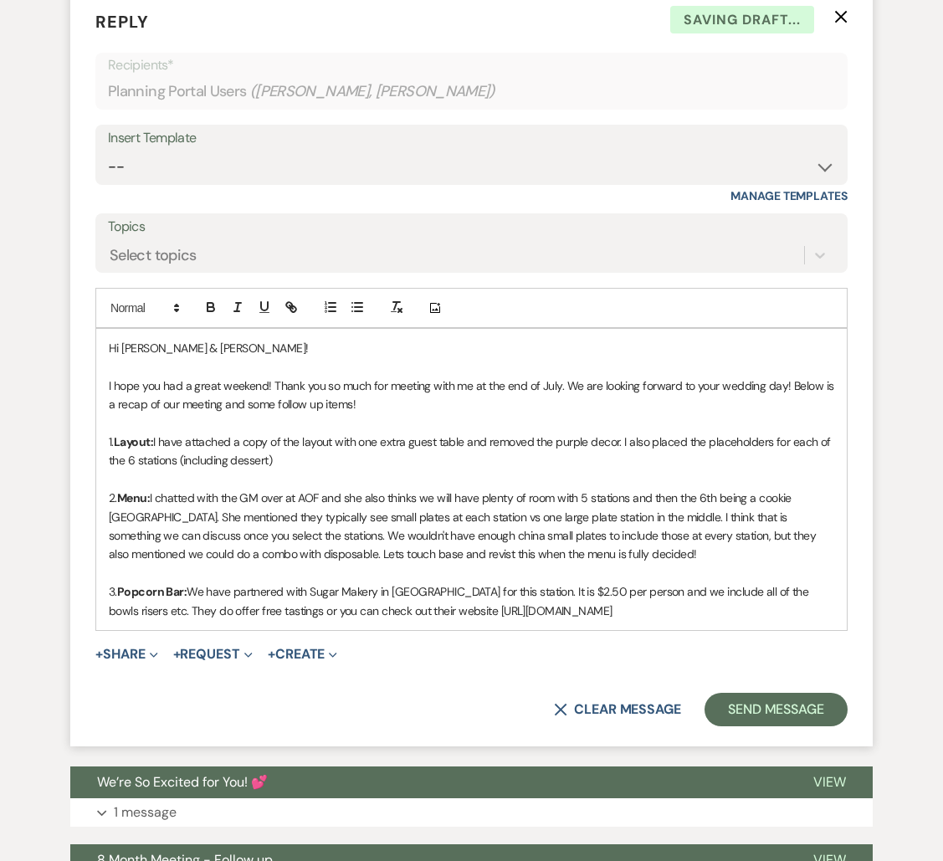
drag, startPoint x: 618, startPoint y: 609, endPoint x: 439, endPoint y: 606, distance: 178.3
click at [438, 607] on p "3. Popcorn Bar: We have partnered with Sugar Makery in [GEOGRAPHIC_DATA] for th…" at bounding box center [471, 601] width 725 height 38
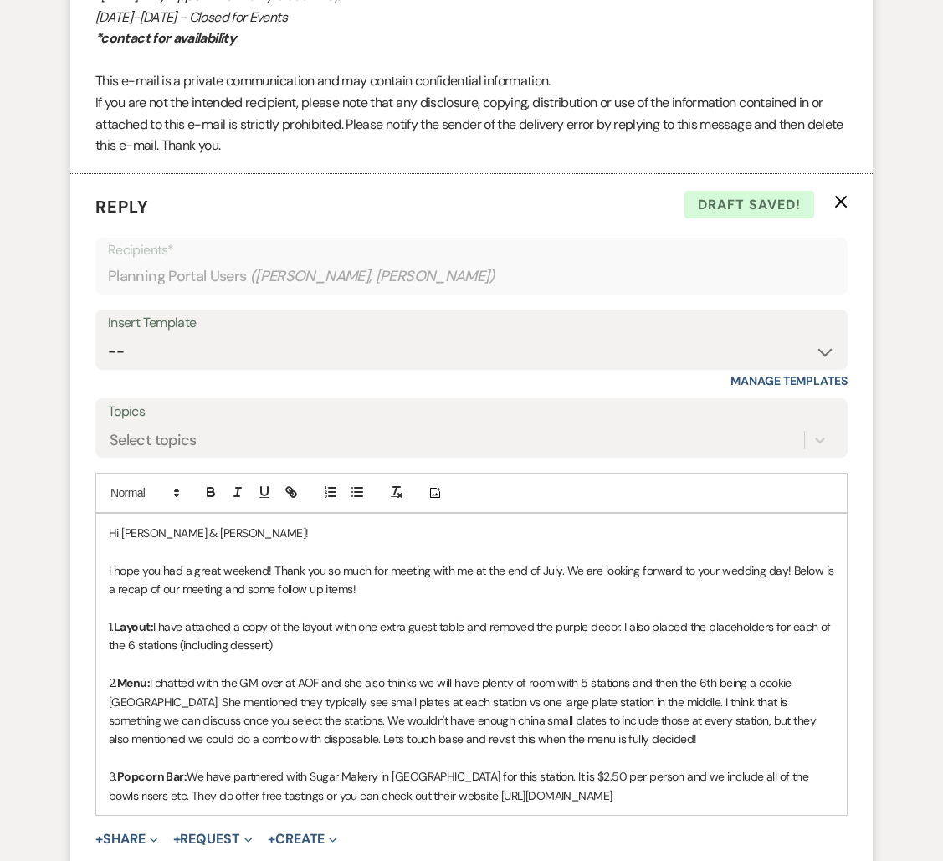
scroll to position [4584, 0]
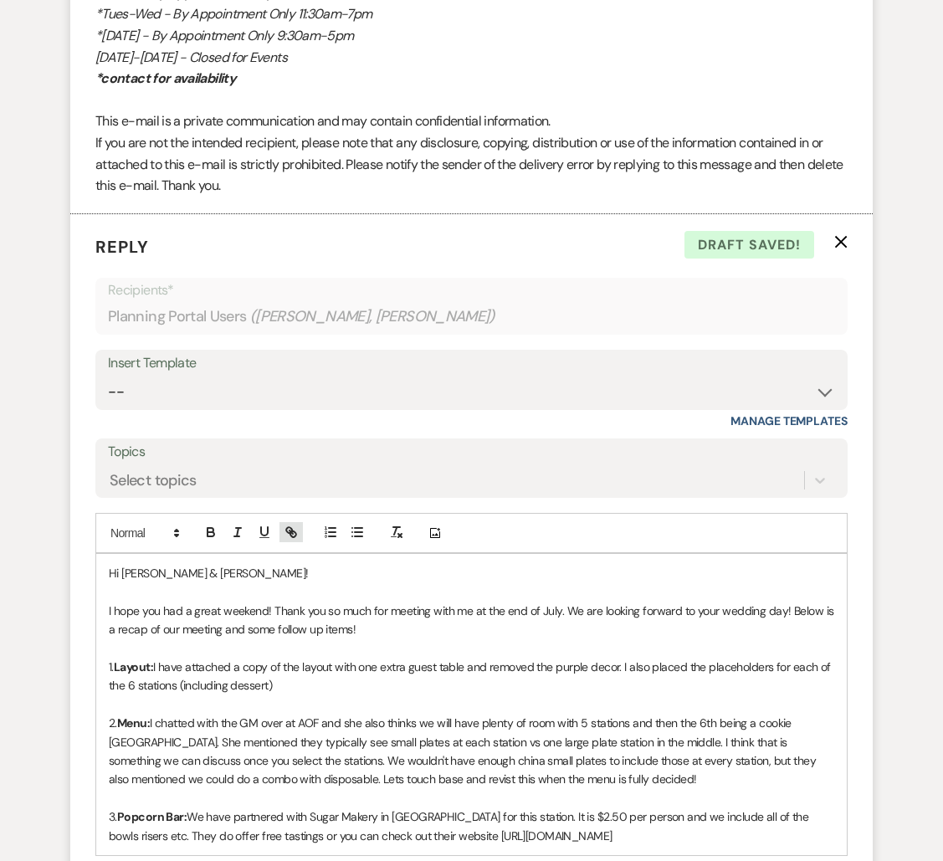
click at [290, 538] on icon "button" at bounding box center [291, 532] width 15 height 15
type input "[URL][DOMAIN_NAME]"
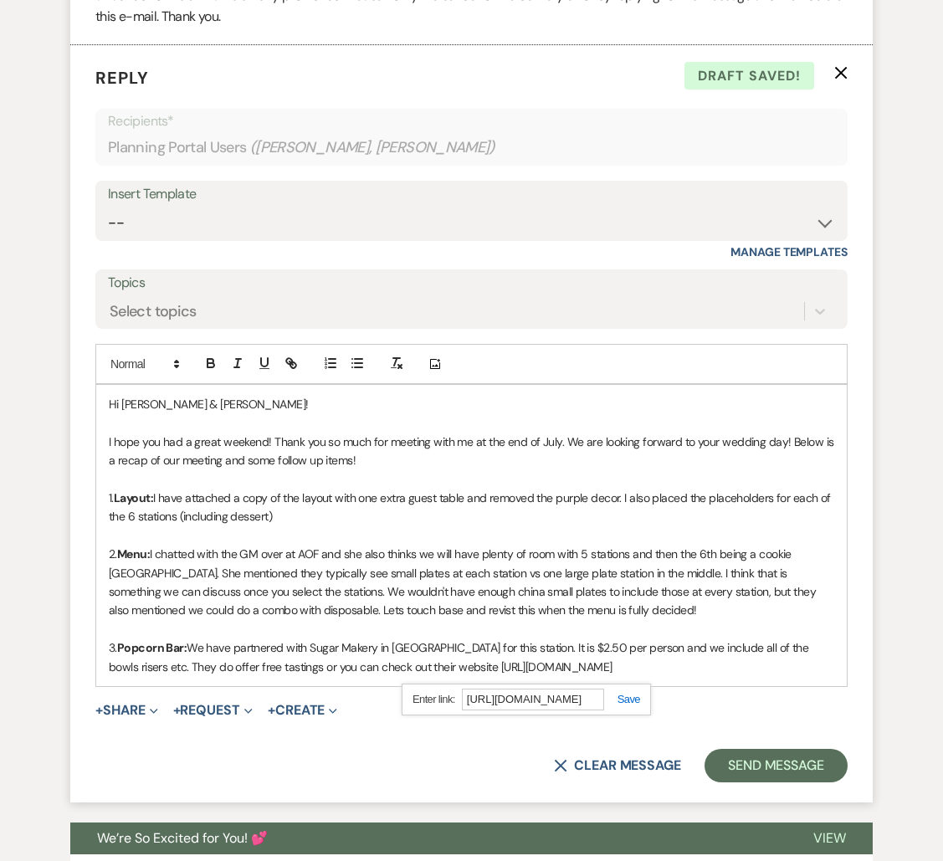
scroll to position [4769, 0]
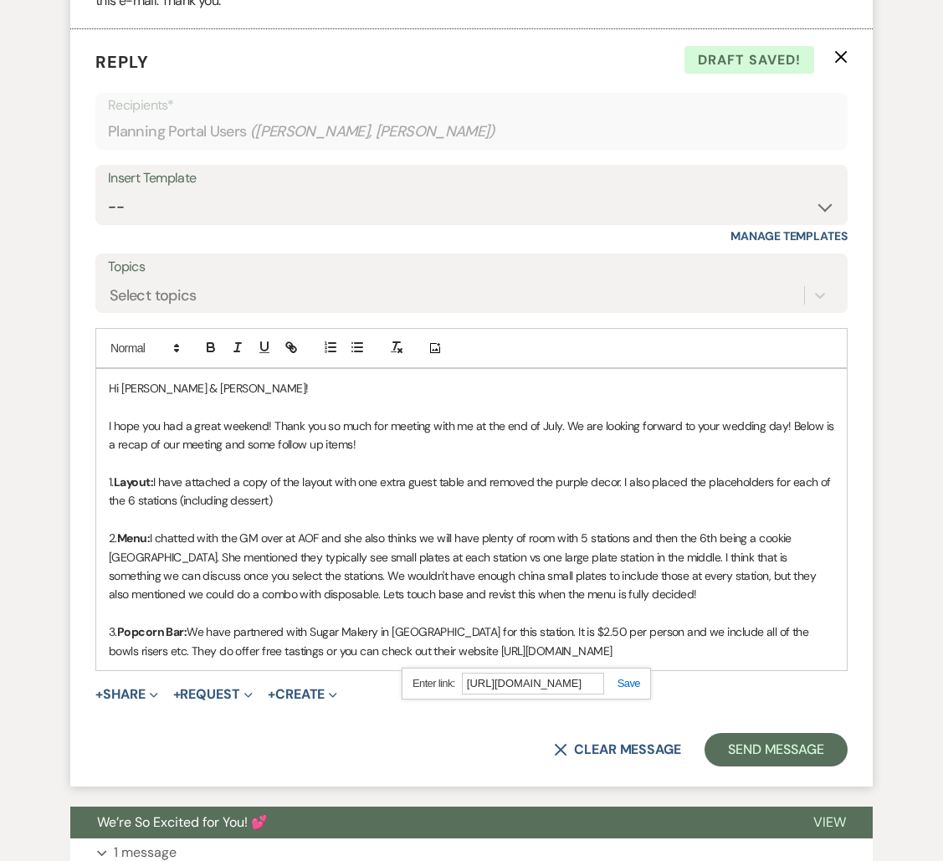
click at [635, 686] on link at bounding box center [622, 683] width 36 height 13
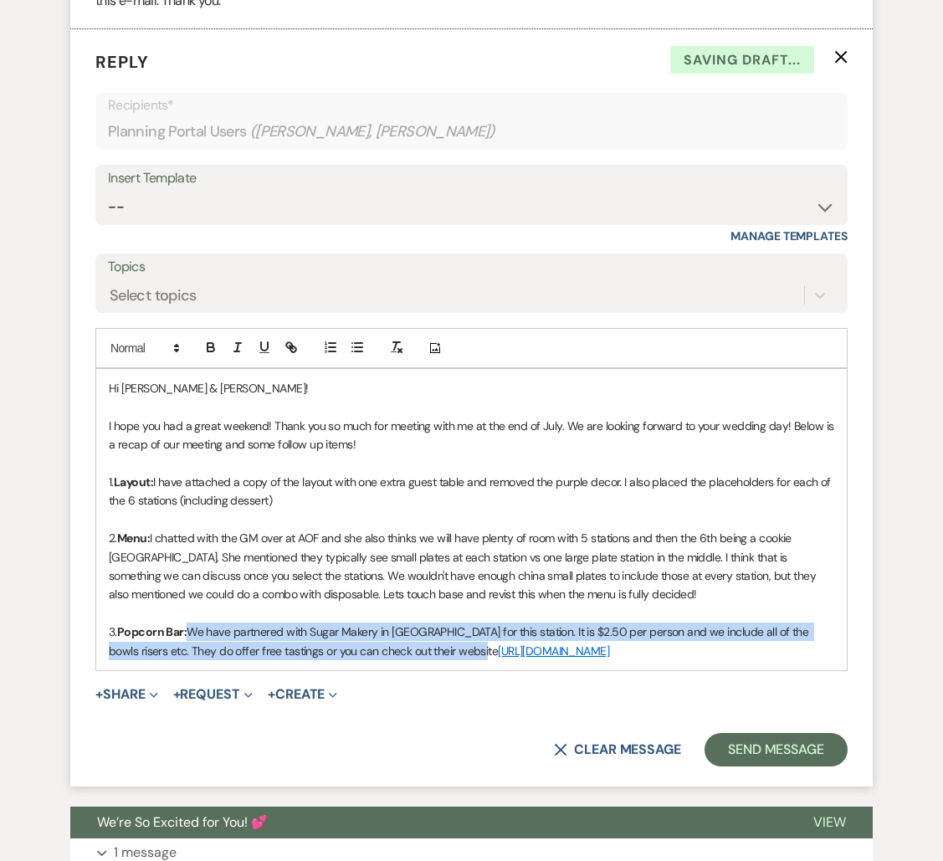
click at [625, 652] on p "3. Popcorn Bar: We have partnered with Sugar Makery in [GEOGRAPHIC_DATA] for th…" at bounding box center [471, 642] width 725 height 38
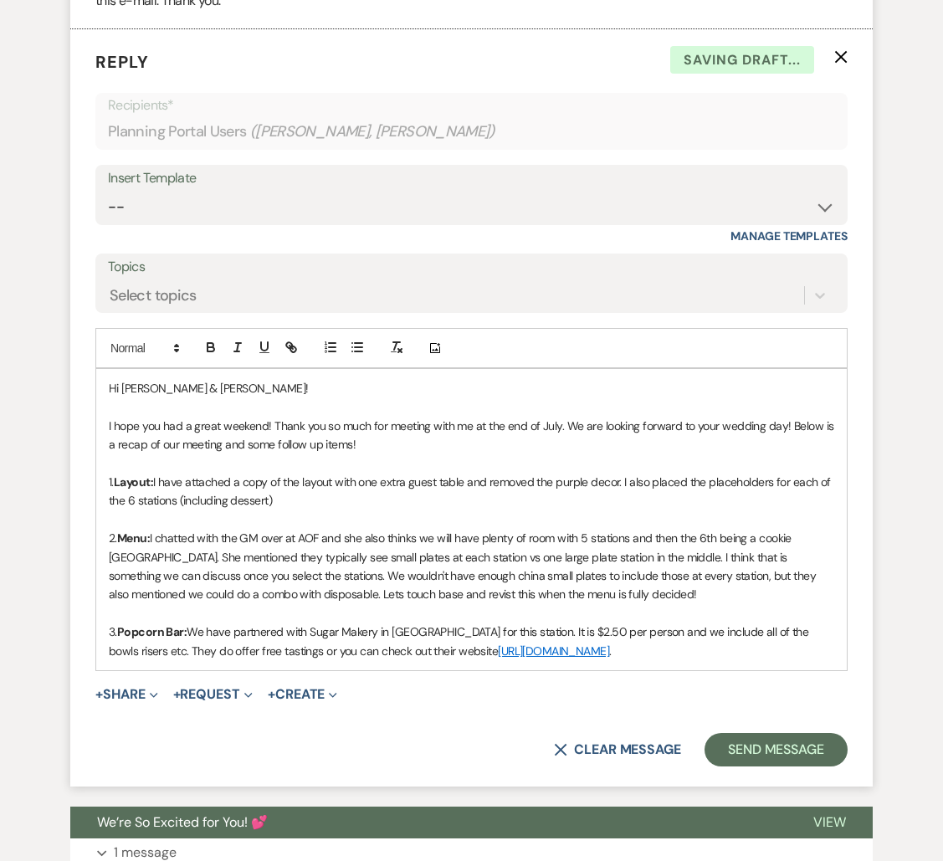
scroll to position [4777, 0]
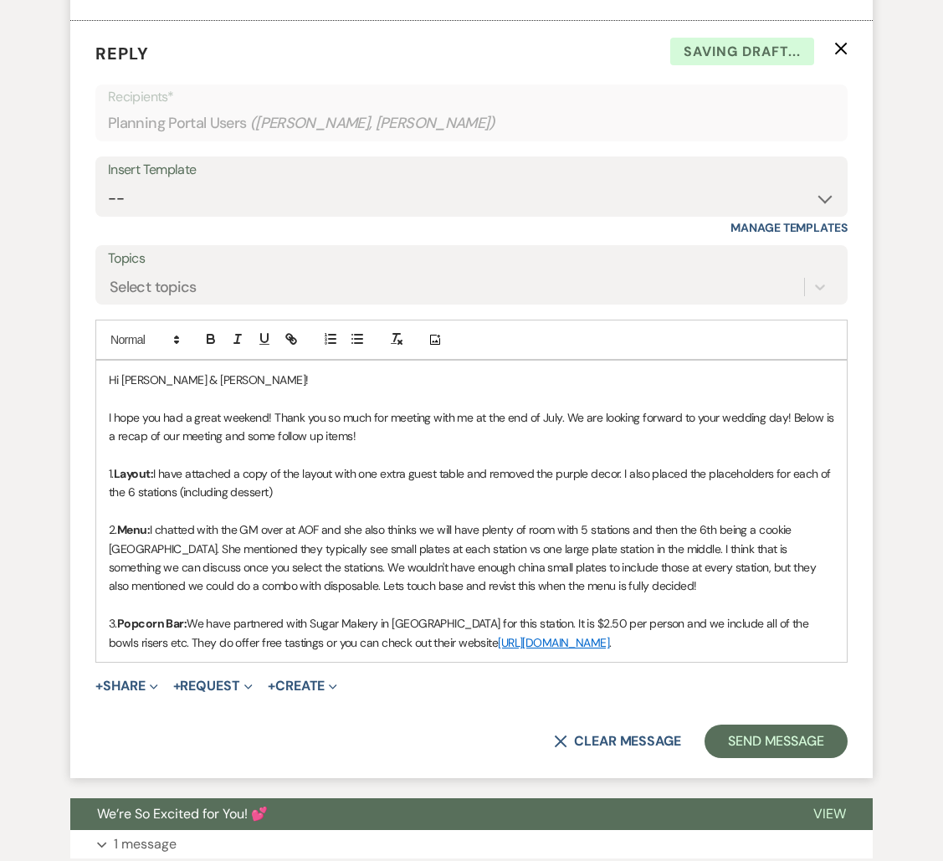
click at [431, 635] on p "3. Popcorn Bar: We have partnered with Sugar Makery in [GEOGRAPHIC_DATA] for th…" at bounding box center [471, 633] width 725 height 38
click at [695, 626] on p "3. Popcorn Bar: We have partnered with Sugar Makery in [GEOGRAPHIC_DATA] for th…" at bounding box center [471, 633] width 725 height 38
click at [392, 625] on p "3. Popcorn Bar: We have partnered with Sugar Makery in [GEOGRAPHIC_DATA] for th…" at bounding box center [471, 633] width 725 height 38
drag, startPoint x: 818, startPoint y: 645, endPoint x: 802, endPoint y: 643, distance: 15.3
click at [814, 644] on p "3. Popcorn Bar: We have partnered with Sugar Makery in [GEOGRAPHIC_DATA] for th…" at bounding box center [471, 633] width 725 height 38
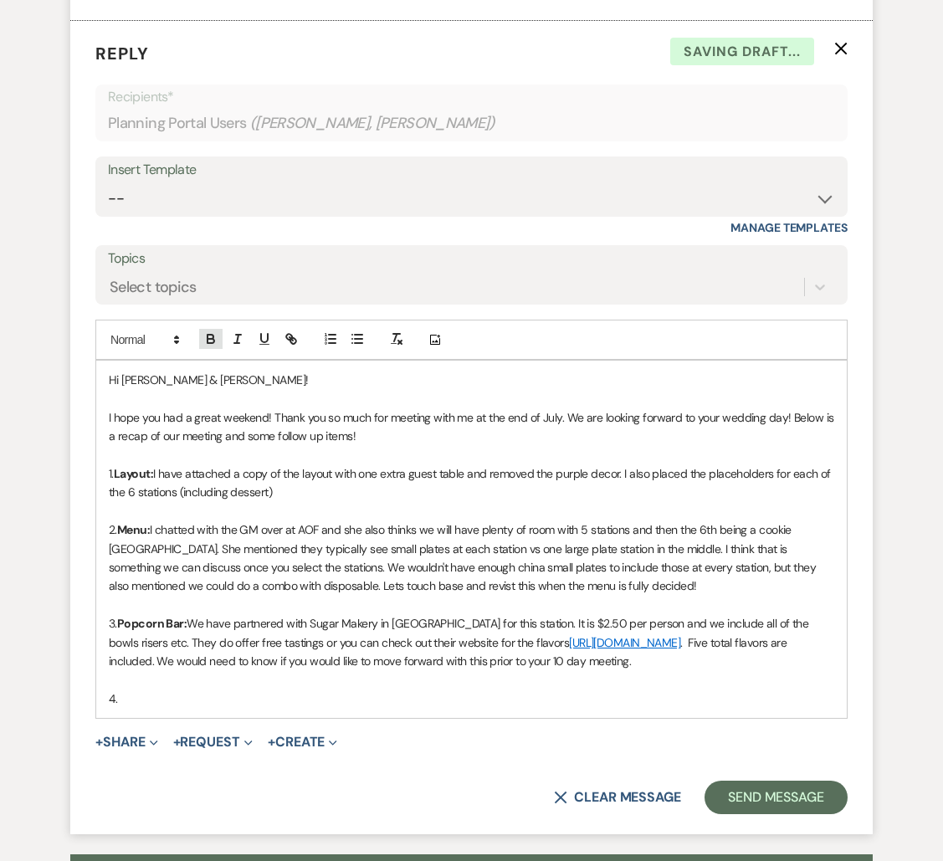
click at [209, 346] on icon "button" at bounding box center [210, 338] width 15 height 15
click at [216, 331] on button "button" at bounding box center [210, 339] width 23 height 20
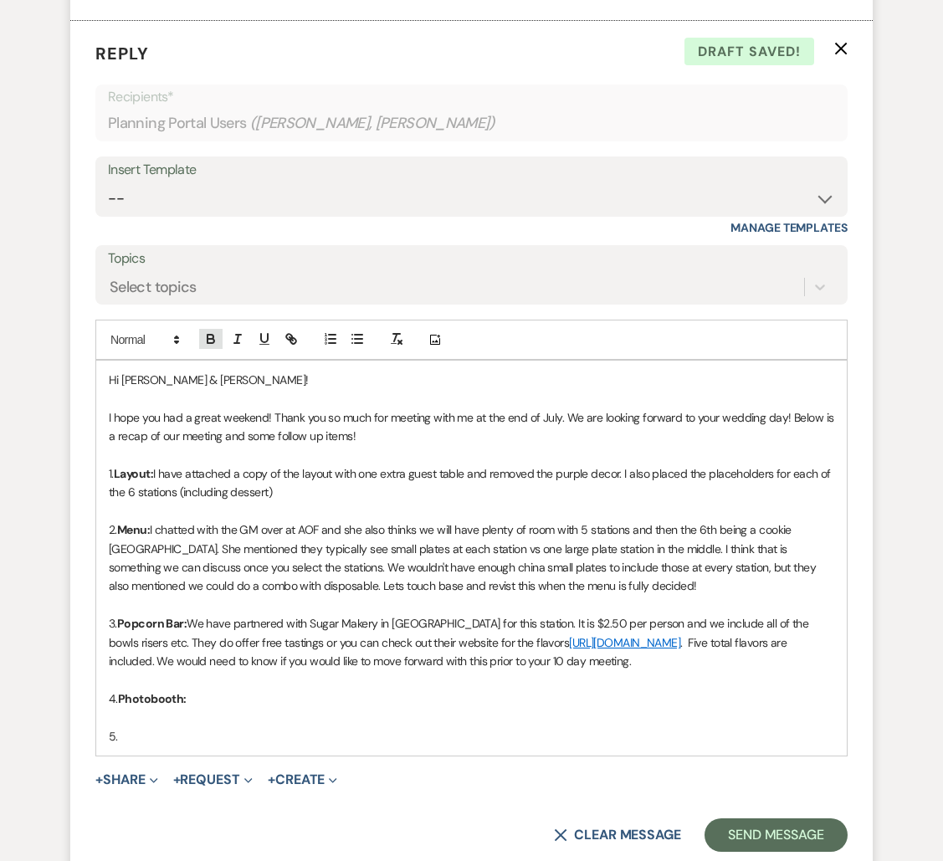
click at [218, 331] on icon "button" at bounding box center [210, 338] width 15 height 15
click at [204, 338] on icon "button" at bounding box center [210, 338] width 15 height 15
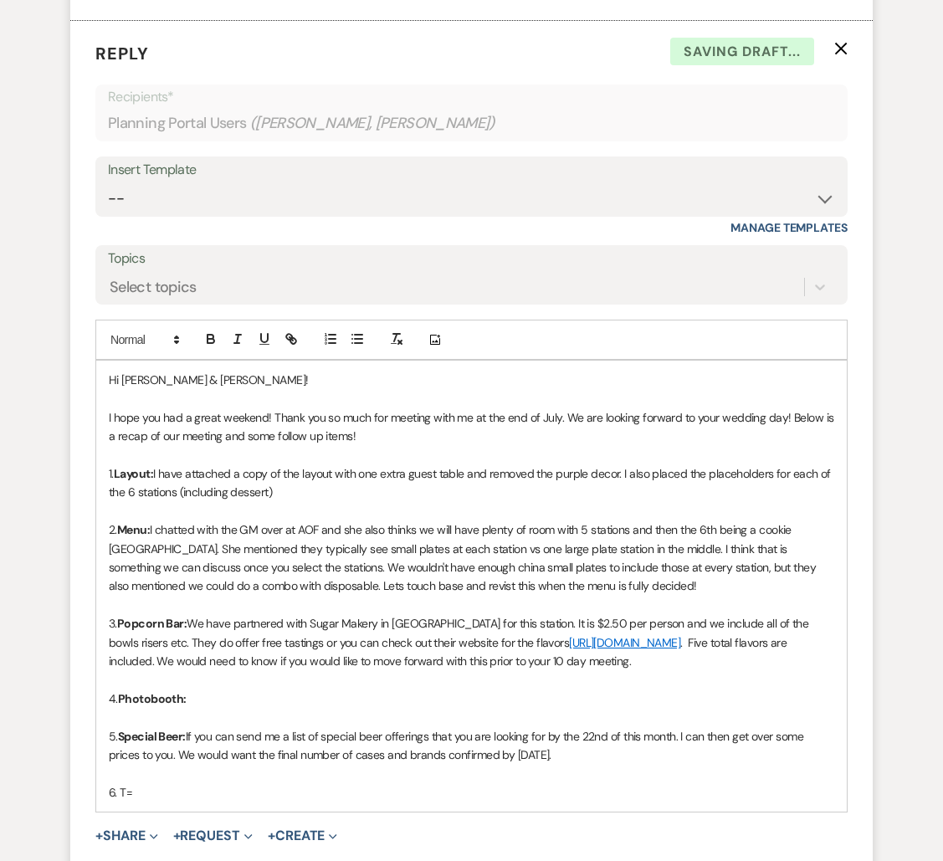
scroll to position [4776, 0]
click at [214, 350] on button "button" at bounding box center [210, 340] width 23 height 20
click at [206, 341] on icon "button" at bounding box center [210, 339] width 15 height 15
click at [213, 328] on div at bounding box center [250, 340] width 107 height 25
click at [213, 336] on icon "button" at bounding box center [211, 338] width 6 height 4
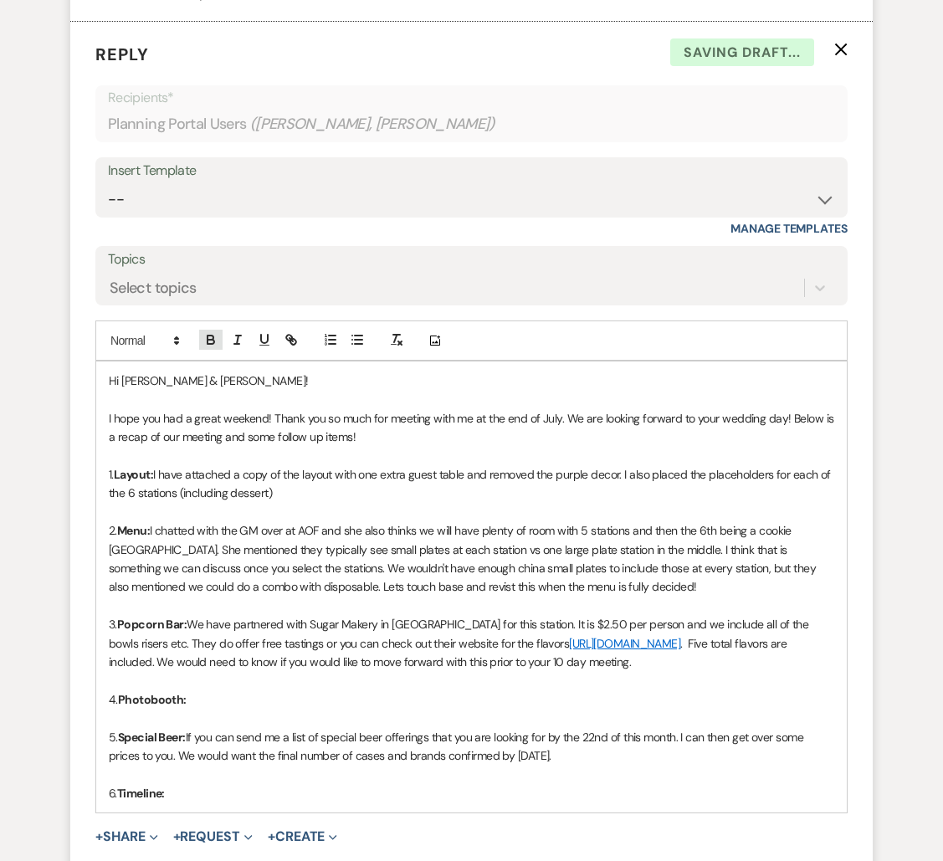
scroll to position [4776, 0]
click at [216, 339] on icon "button" at bounding box center [210, 340] width 15 height 15
click at [208, 336] on icon "button" at bounding box center [211, 338] width 6 height 4
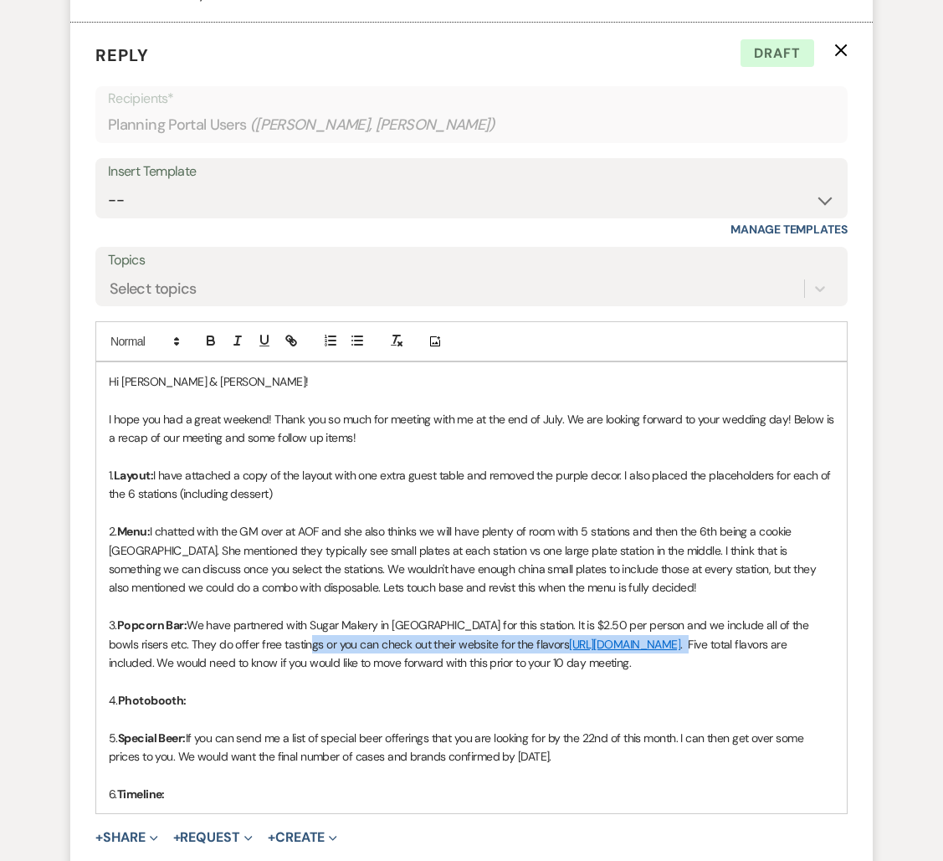
drag, startPoint x: 688, startPoint y: 644, endPoint x: 255, endPoint y: 633, distance: 432.8
click at [255, 633] on p "3. Popcorn Bar: We have partnered with Sugar Makery in [GEOGRAPHIC_DATA] for th…" at bounding box center [471, 644] width 725 height 56
click at [275, 644] on p "3. Popcorn Bar: We have partnered with Sugar Makery in [GEOGRAPHIC_DATA] for th…" at bounding box center [471, 644] width 725 height 56
drag, startPoint x: 688, startPoint y: 643, endPoint x: 273, endPoint y: 640, distance: 415.1
click at [273, 640] on p "3. Popcorn Bar: We have partnered with Sugar Makery in [GEOGRAPHIC_DATA] for th…" at bounding box center [471, 644] width 725 height 56
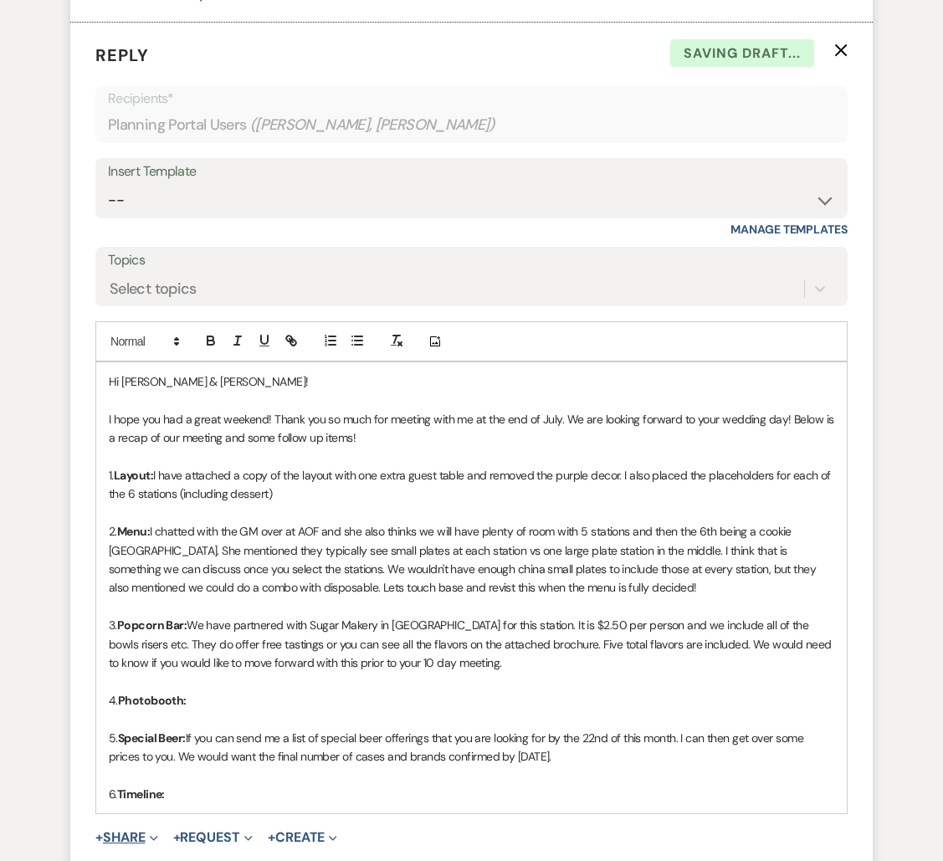
click at [127, 831] on button "+ Share Expand" at bounding box center [126, 837] width 63 height 13
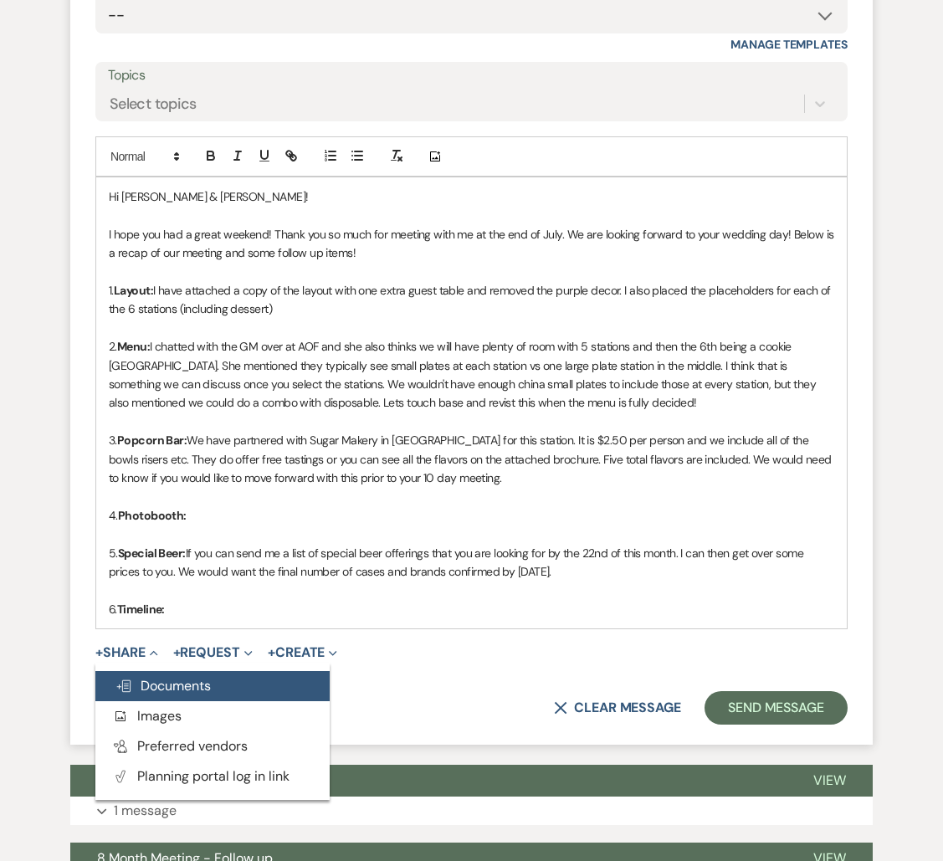
click at [159, 691] on span "Doc Upload Documents" at bounding box center [162, 686] width 95 height 18
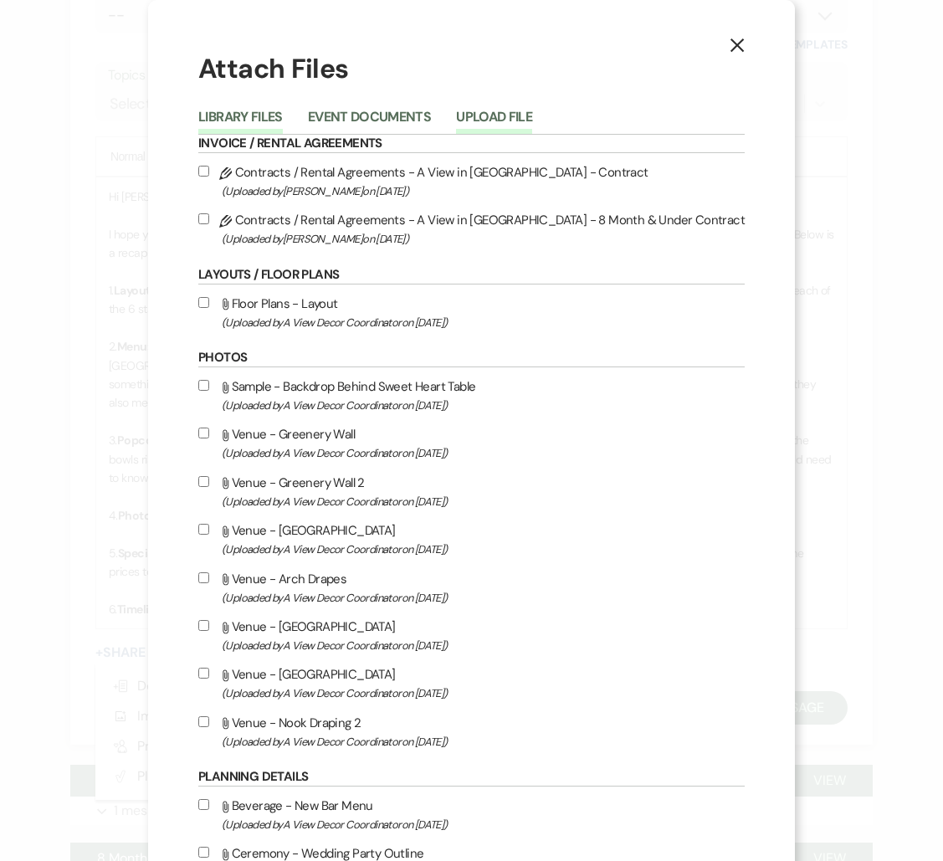
drag, startPoint x: 546, startPoint y: 113, endPoint x: 423, endPoint y: 200, distance: 150.7
click at [532, 113] on button "Upload File" at bounding box center [494, 121] width 76 height 23
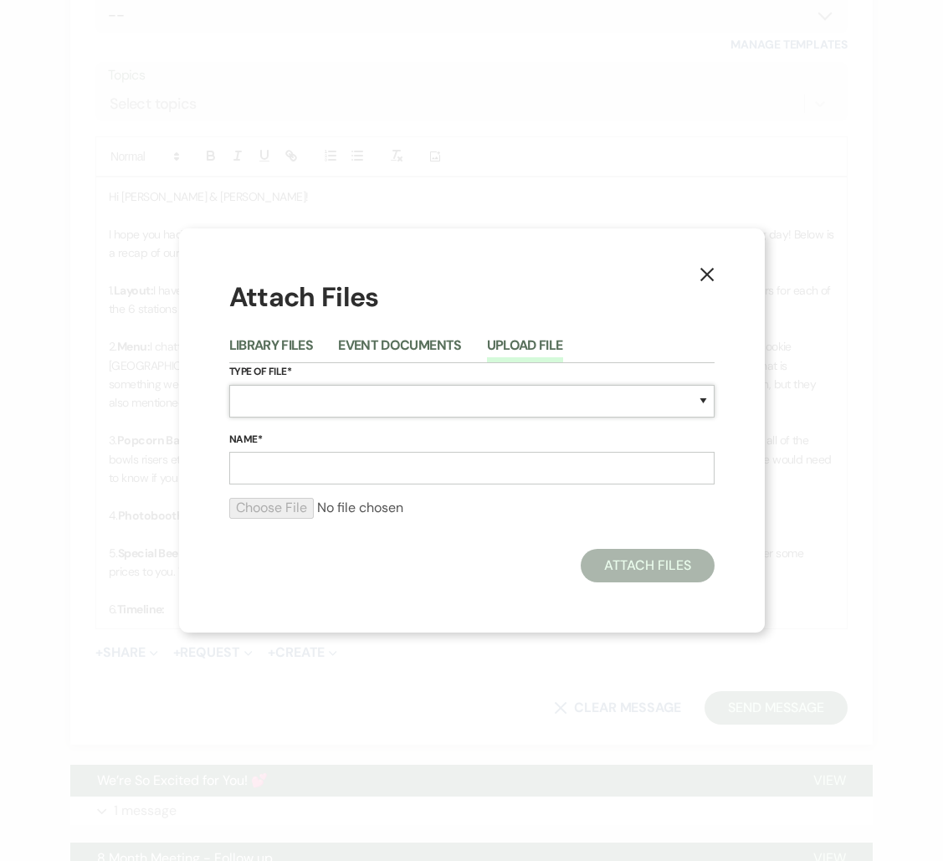
click at [309, 400] on select "Special Event Insurance Vendor Certificate of Insurance Contracts / Rental Agre…" at bounding box center [471, 401] width 485 height 33
select select "66"
click at [302, 470] on input "Name*" at bounding box center [471, 468] width 485 height 33
type input "Popcorn Bar Flavors"
click at [290, 515] on input "file" at bounding box center [471, 508] width 485 height 20
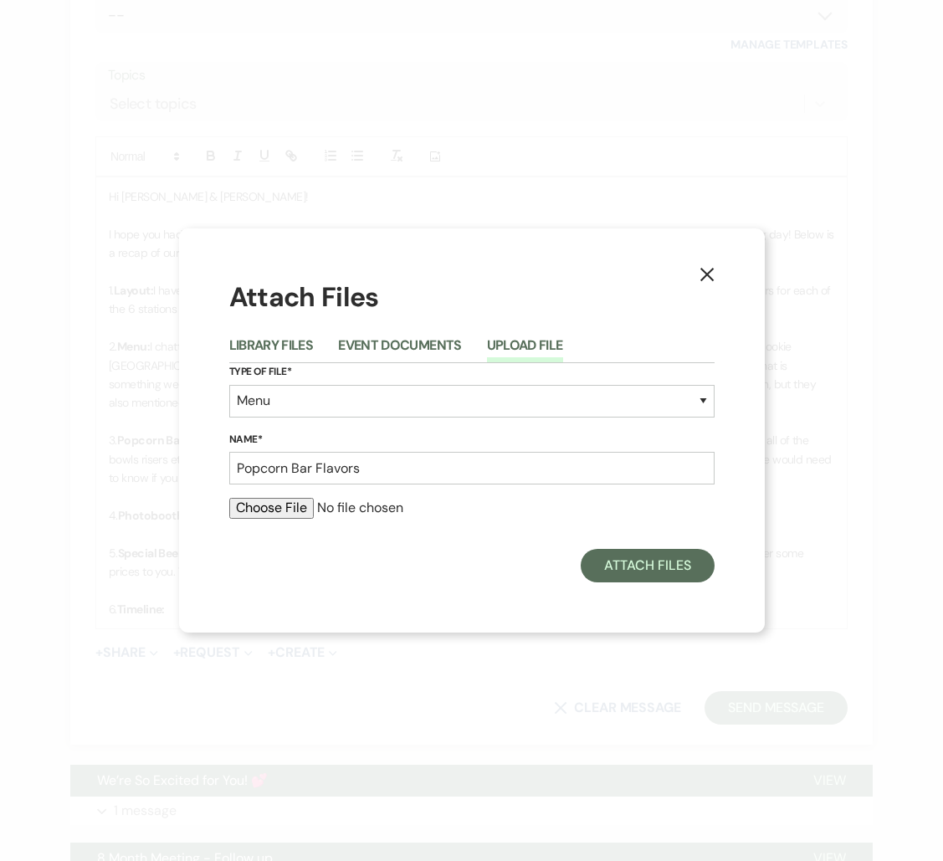
type input "C:\fakepath\Popcorn Options .pdf"
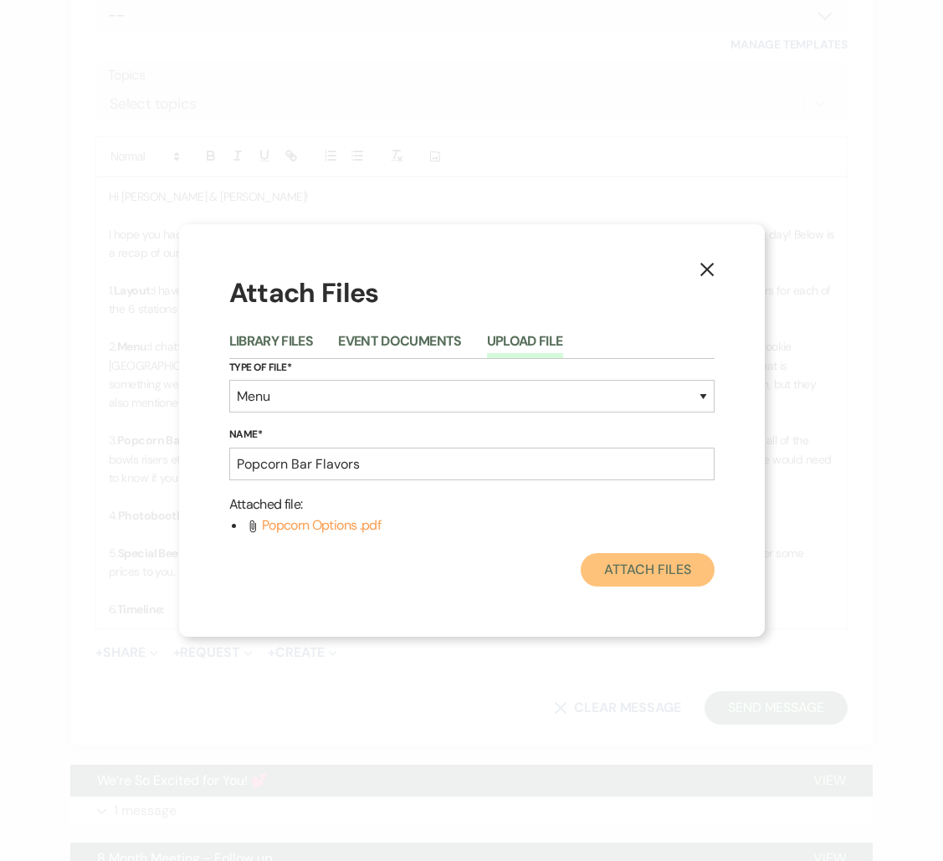
click at [618, 564] on button "Attach Files" at bounding box center [647, 569] width 133 height 33
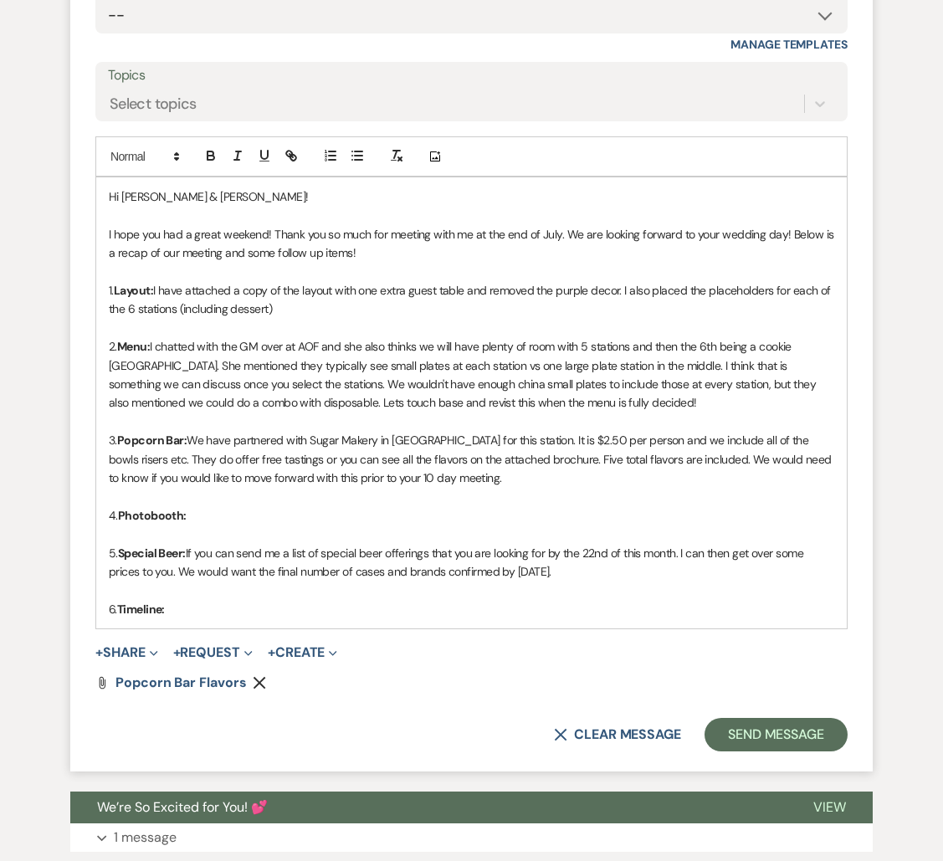
click at [546, 610] on p "6. Timeline:" at bounding box center [471, 609] width 725 height 18
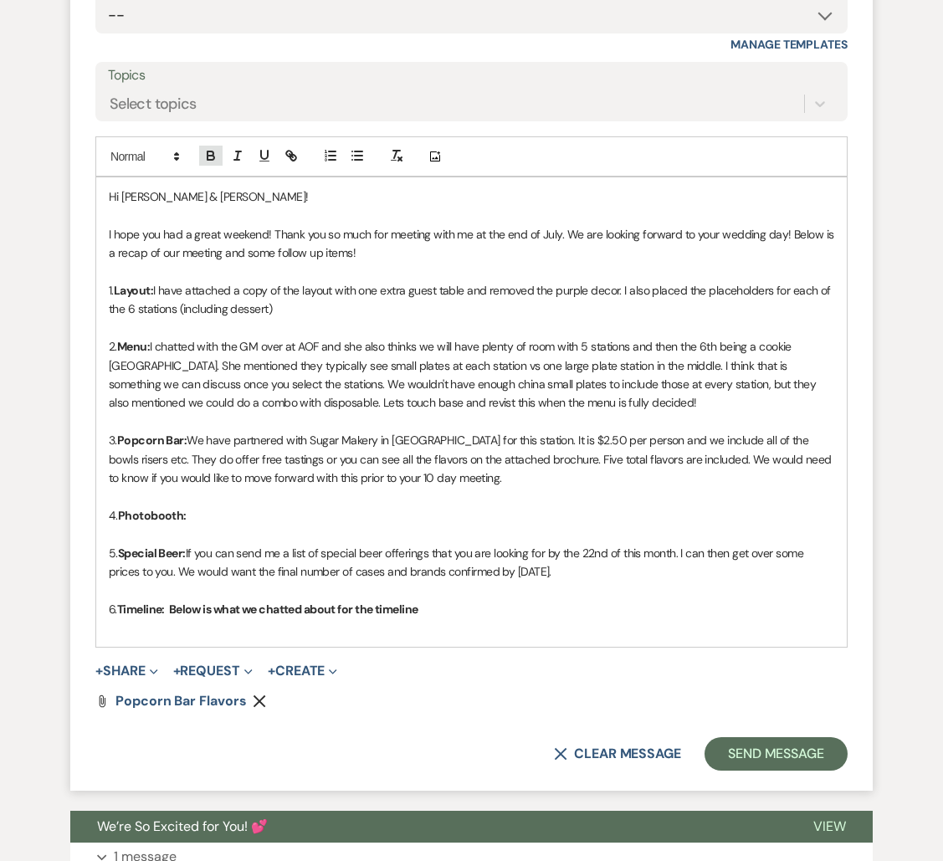
drag, startPoint x: 212, startPoint y: 159, endPoint x: 394, endPoint y: 223, distance: 193.5
click at [212, 159] on icon "button" at bounding box center [210, 155] width 15 height 15
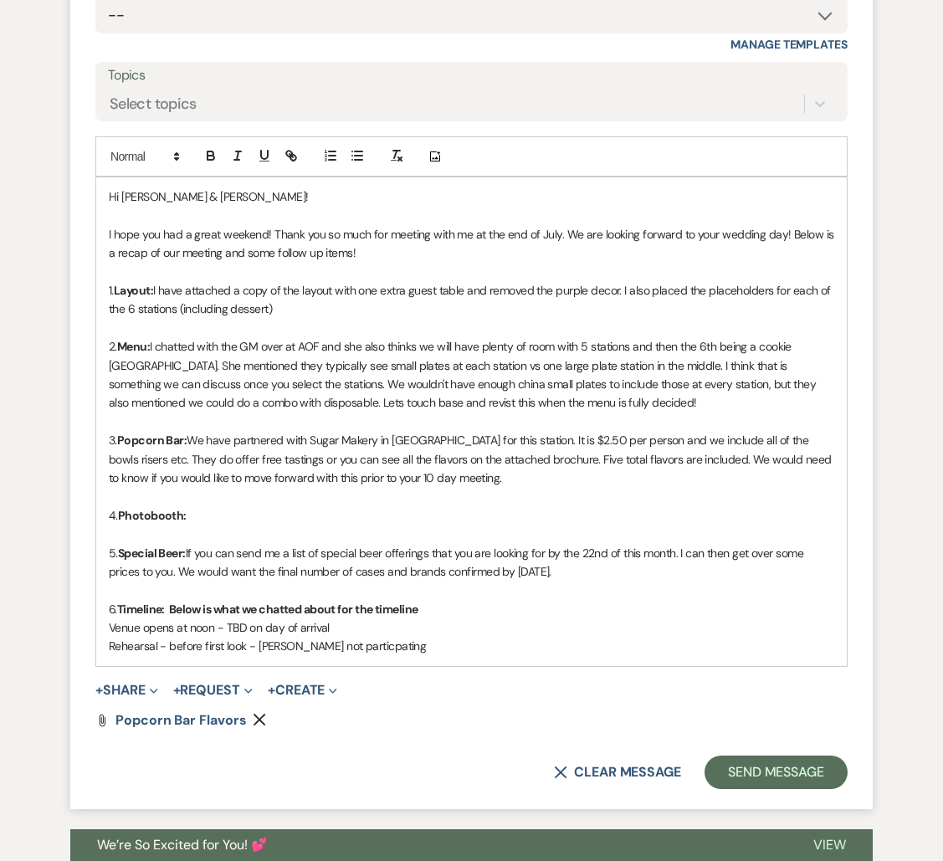
click at [359, 653] on p "Rehearsal - before first look - [PERSON_NAME] not particpating" at bounding box center [471, 646] width 725 height 18
click at [361, 647] on p "Rehearsal - before first look - [PERSON_NAME] not particpating" at bounding box center [471, 646] width 725 height 18
click at [382, 646] on p "Rehearsal - before first look - [PERSON_NAME] not particpating" at bounding box center [471, 646] width 725 height 18
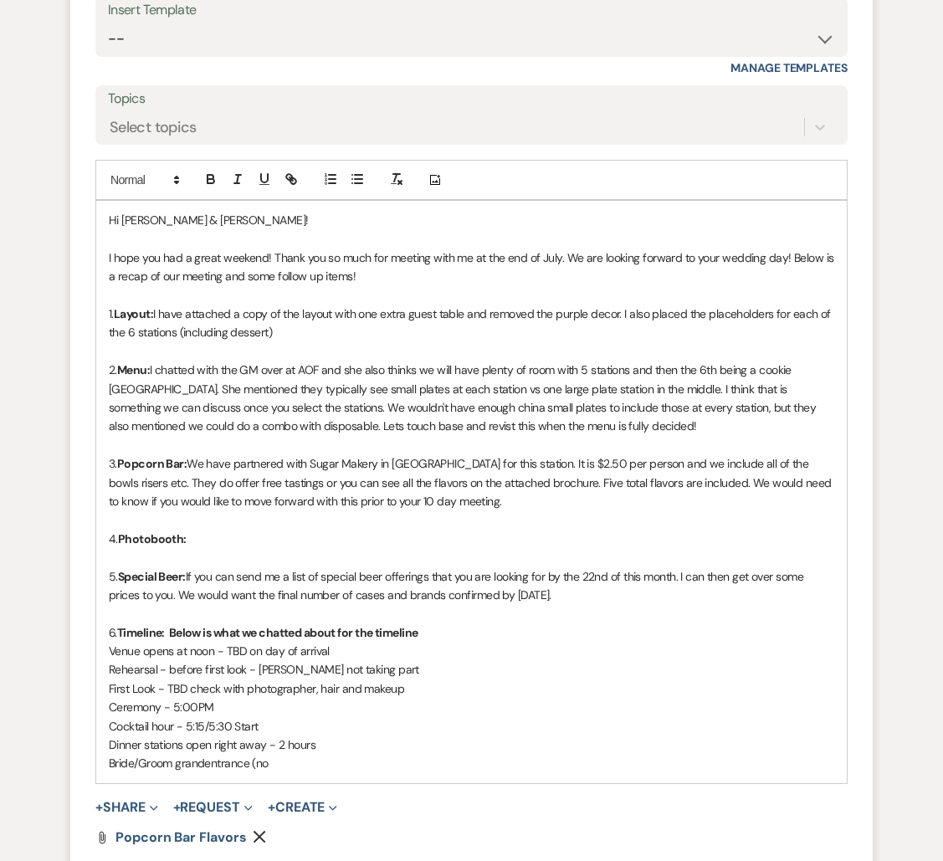
scroll to position [4932, 0]
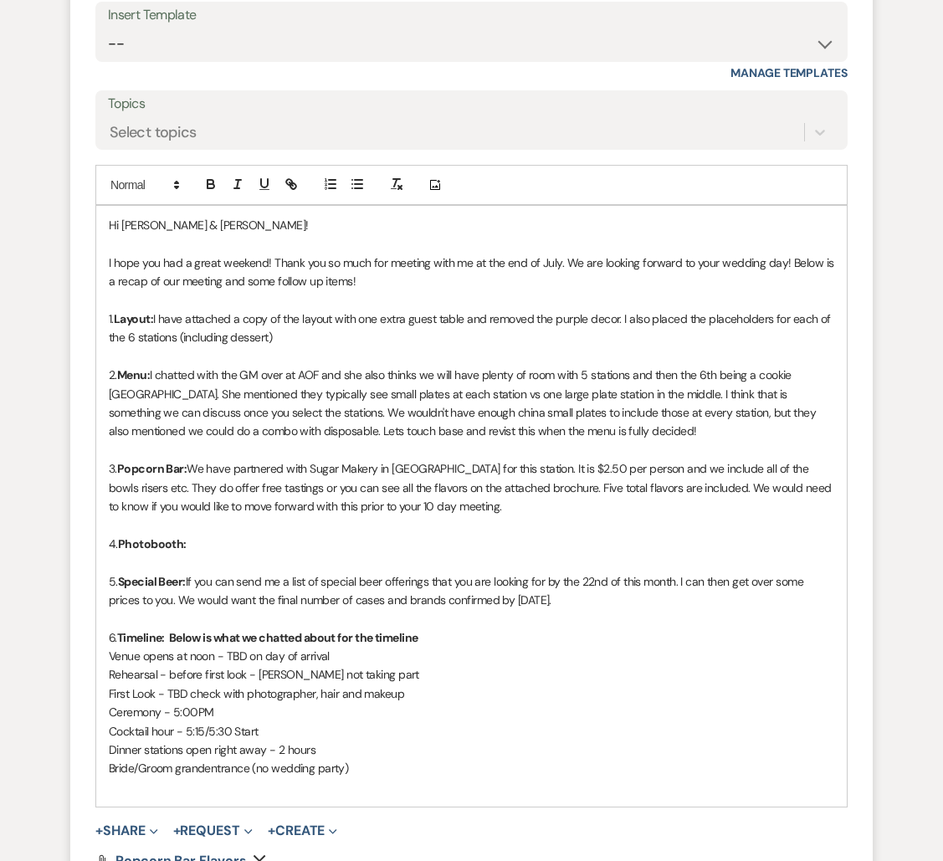
click at [409, 839] on div "+ Share Expand Doc Upload Documents Add Photo Images Pref Vendors Preferred ven…" at bounding box center [471, 831] width 752 height 20
click at [407, 778] on p at bounding box center [471, 787] width 725 height 18
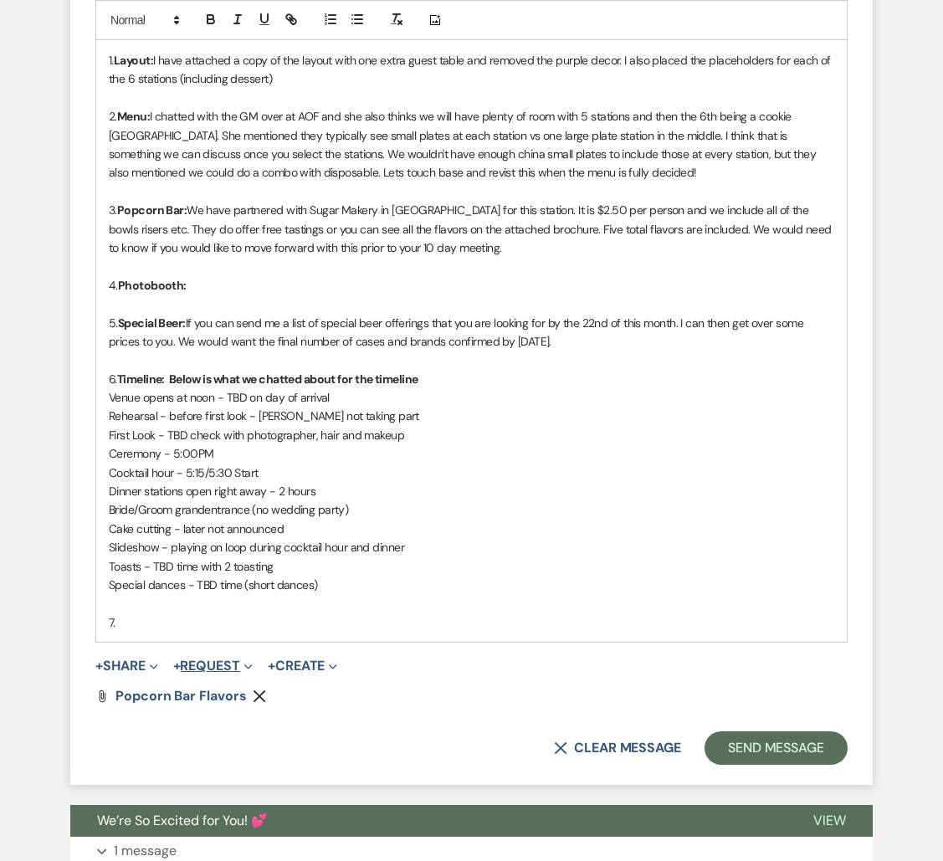
scroll to position [5190, 0]
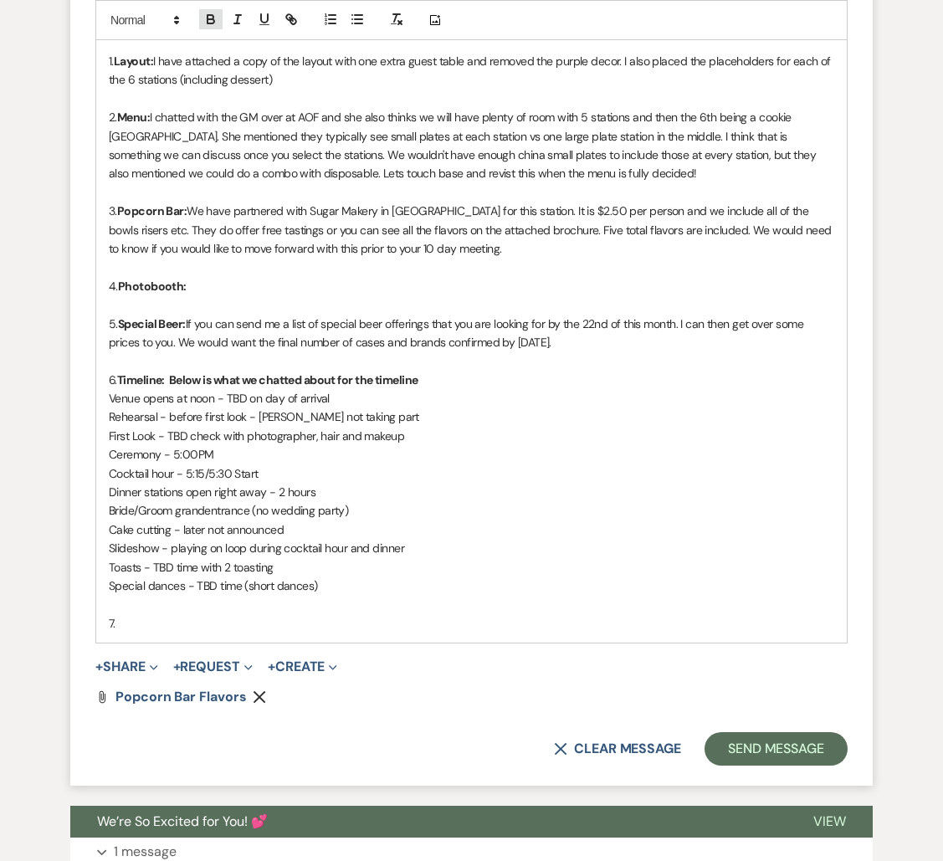
click at [208, 23] on icon "button" at bounding box center [211, 21] width 7 height 4
click at [206, 23] on icon "button" at bounding box center [210, 19] width 15 height 15
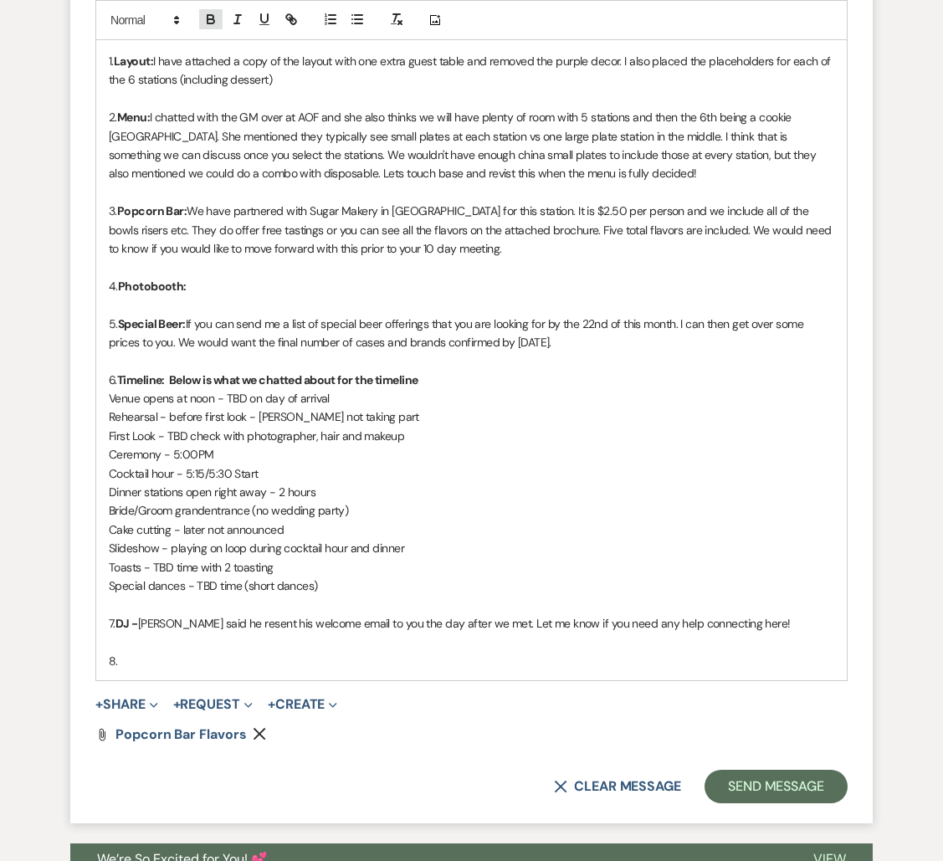
click at [211, 18] on icon "button" at bounding box center [210, 19] width 15 height 15
click at [205, 20] on icon "button" at bounding box center [210, 19] width 15 height 15
click at [646, 669] on div "Hi [PERSON_NAME] & [PERSON_NAME]! I hope you had a great weekend! Thank you so …" at bounding box center [471, 314] width 751 height 732
click at [643, 660] on p "8. Live Painter - here is one person that I really like and recommend! Art by […" at bounding box center [471, 661] width 725 height 18
click at [710, 673] on div "Hi [PERSON_NAME] & [PERSON_NAME]! I hope you had a great weekend! Thank you so …" at bounding box center [471, 314] width 751 height 732
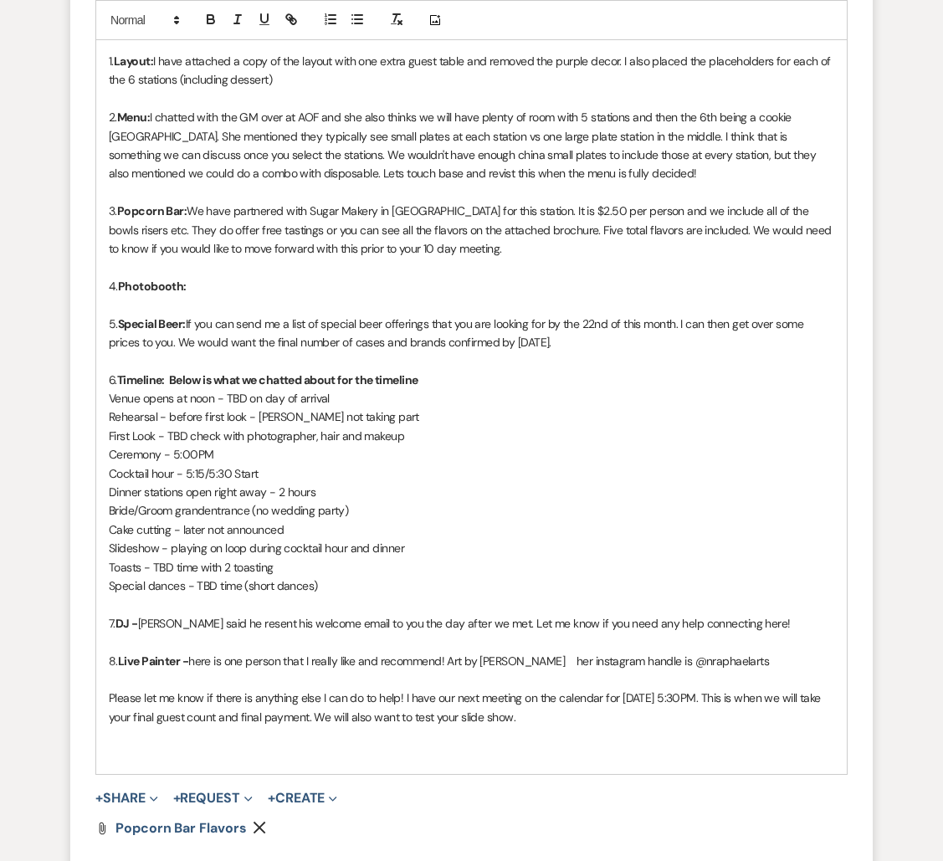
click at [621, 723] on p "Please let me know if there is anything else I can do to help! I have our next …" at bounding box center [471, 708] width 725 height 38
click at [476, 746] on p at bounding box center [471, 755] width 725 height 18
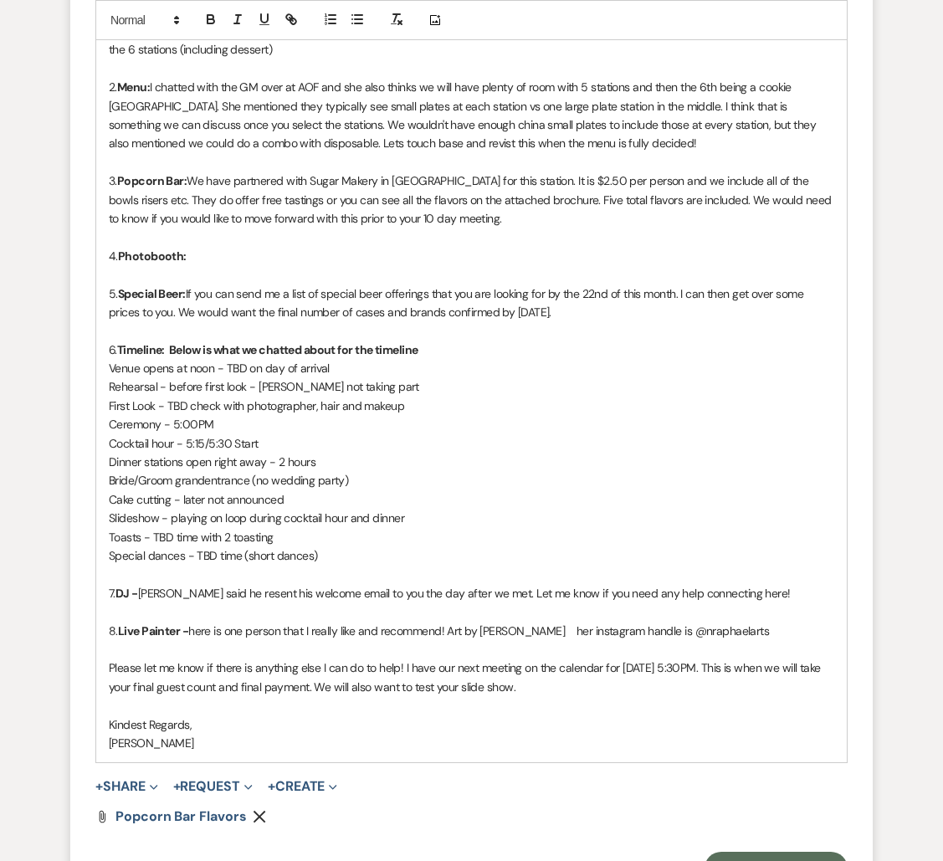
scroll to position [5217, 0]
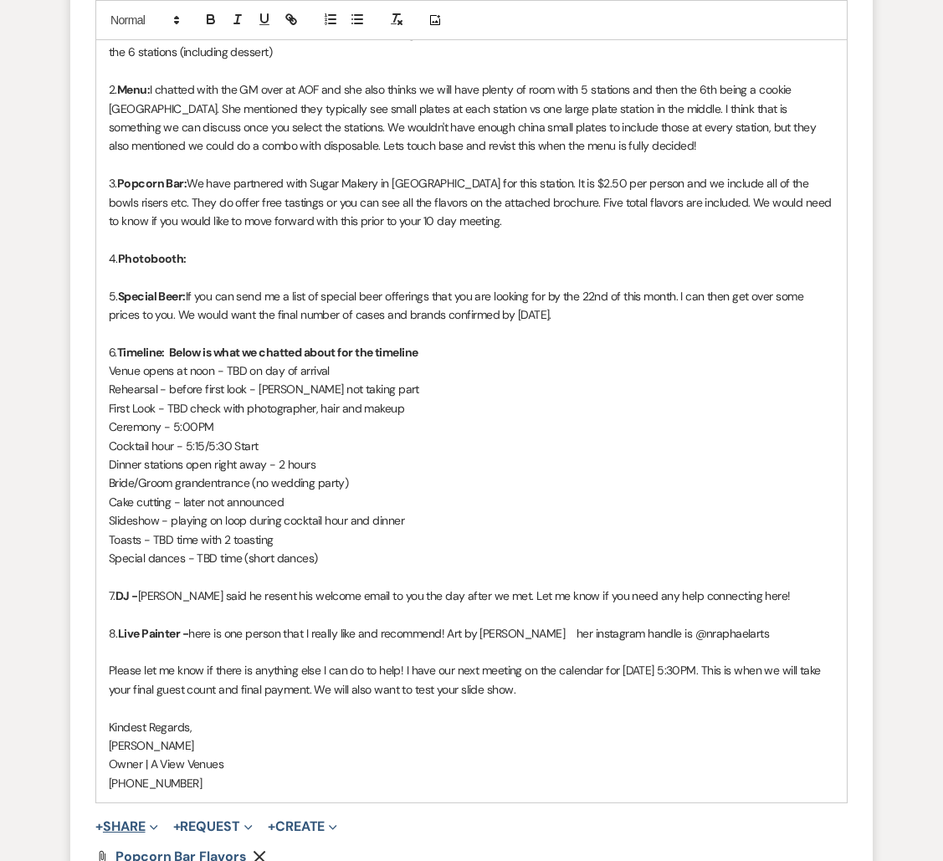
click at [113, 820] on button "+ Share Expand" at bounding box center [126, 826] width 63 height 13
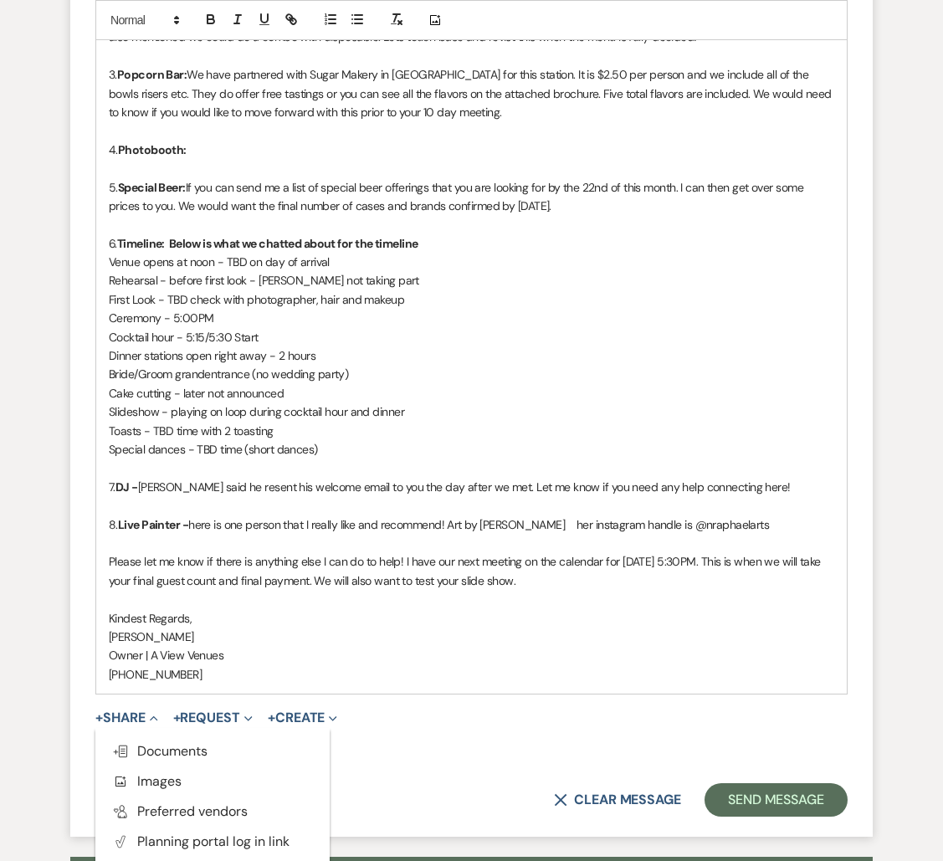
scroll to position [5328, 0]
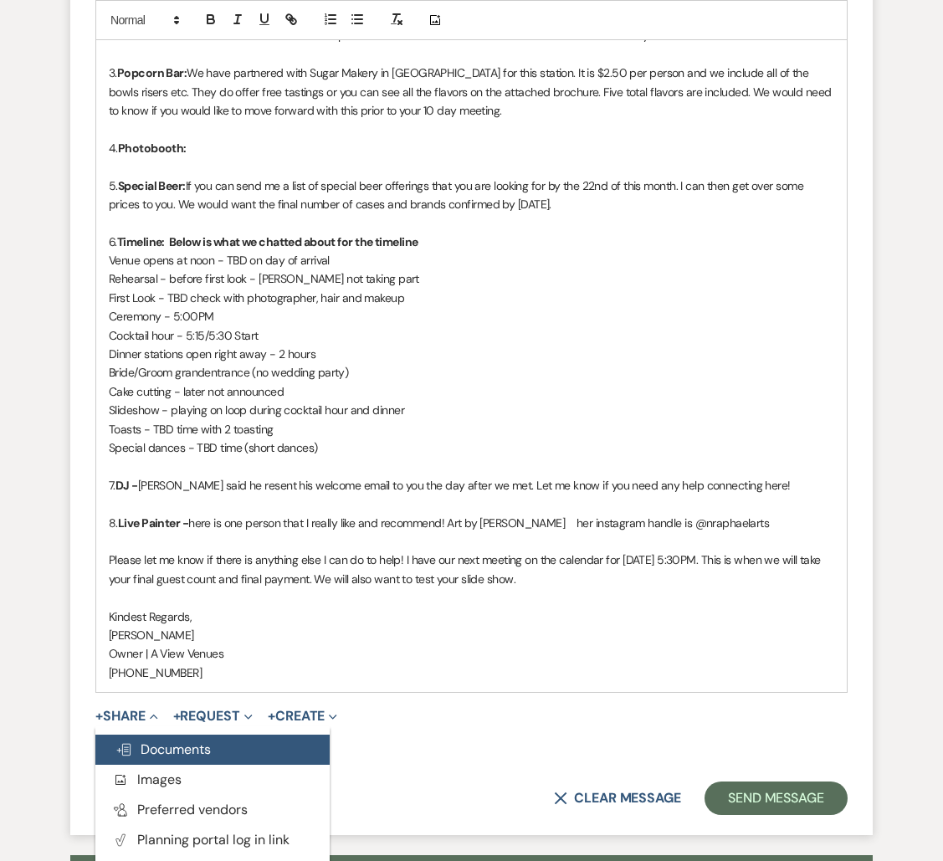
click at [183, 751] on span "Doc Upload Documents" at bounding box center [162, 750] width 95 height 18
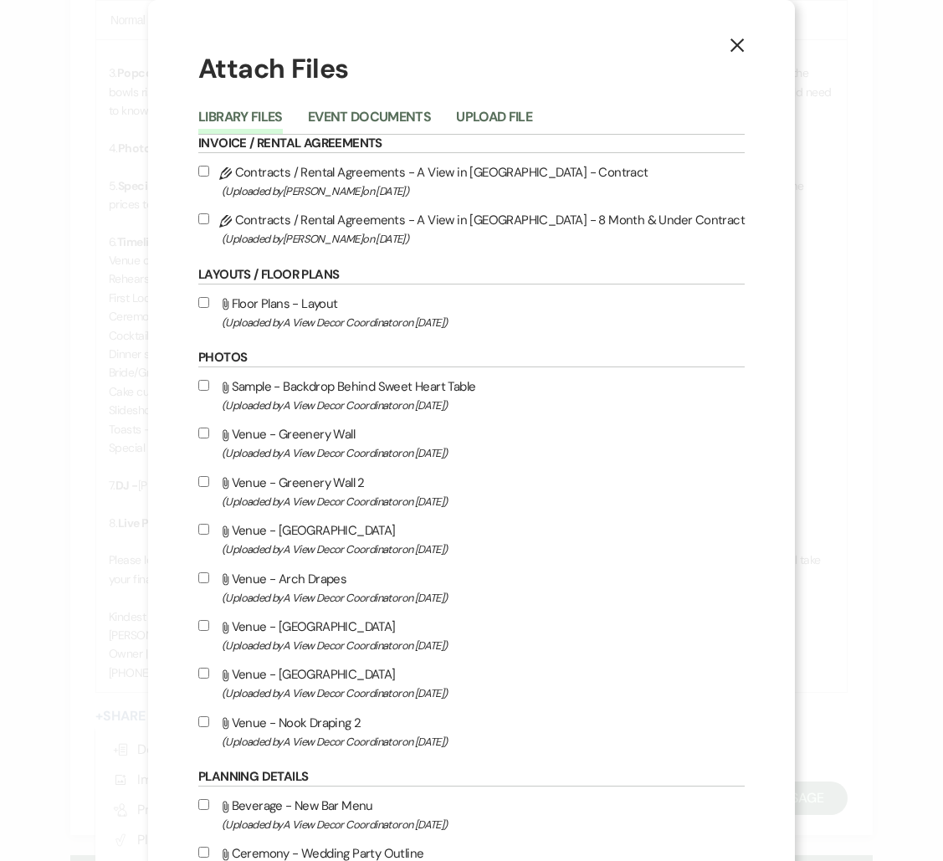
click at [513, 115] on button "Upload File" at bounding box center [494, 121] width 76 height 23
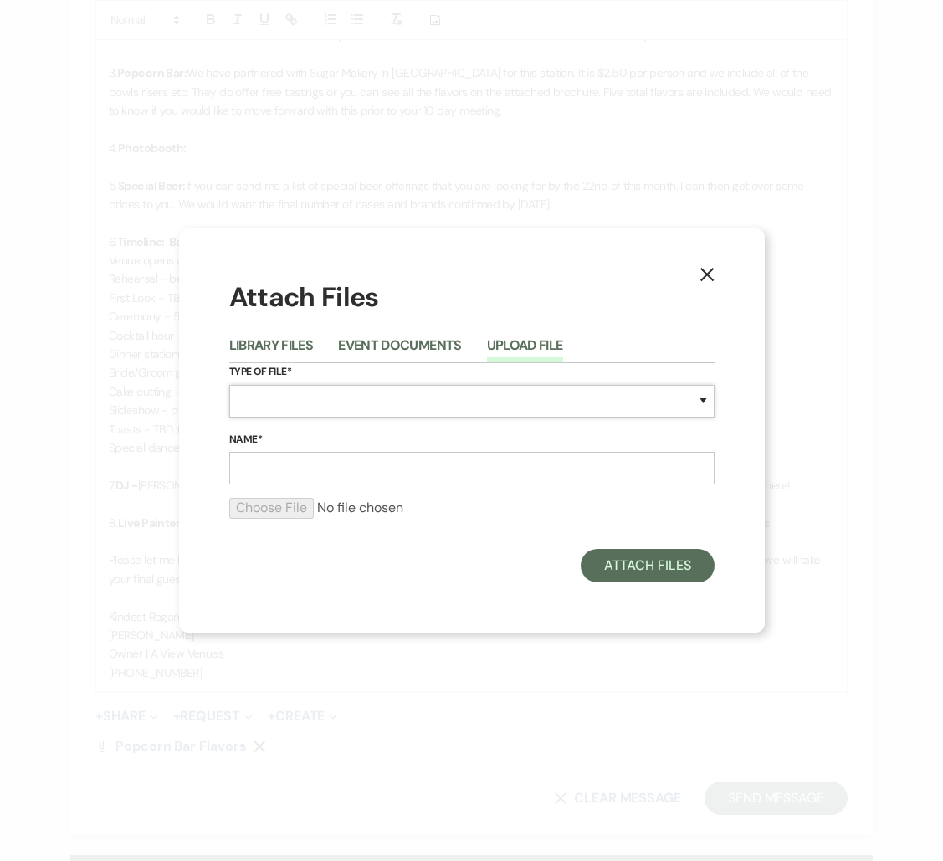
click at [294, 408] on select "Special Event Insurance Vendor Certificate of Insurance Contracts / Rental Agre…" at bounding box center [471, 401] width 485 height 33
select select "25"
click at [319, 469] on input "Name*" at bounding box center [471, 468] width 485 height 33
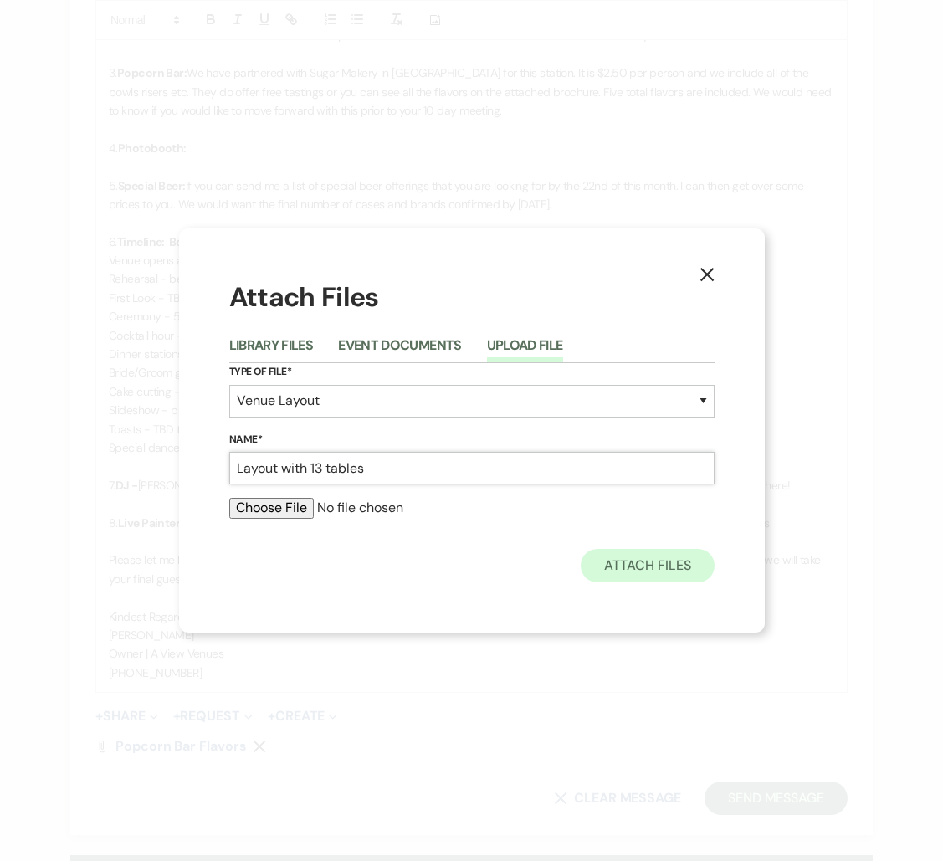
type input "Layout with 13 tables"
click at [611, 561] on button "Attach Files" at bounding box center [647, 565] width 133 height 33
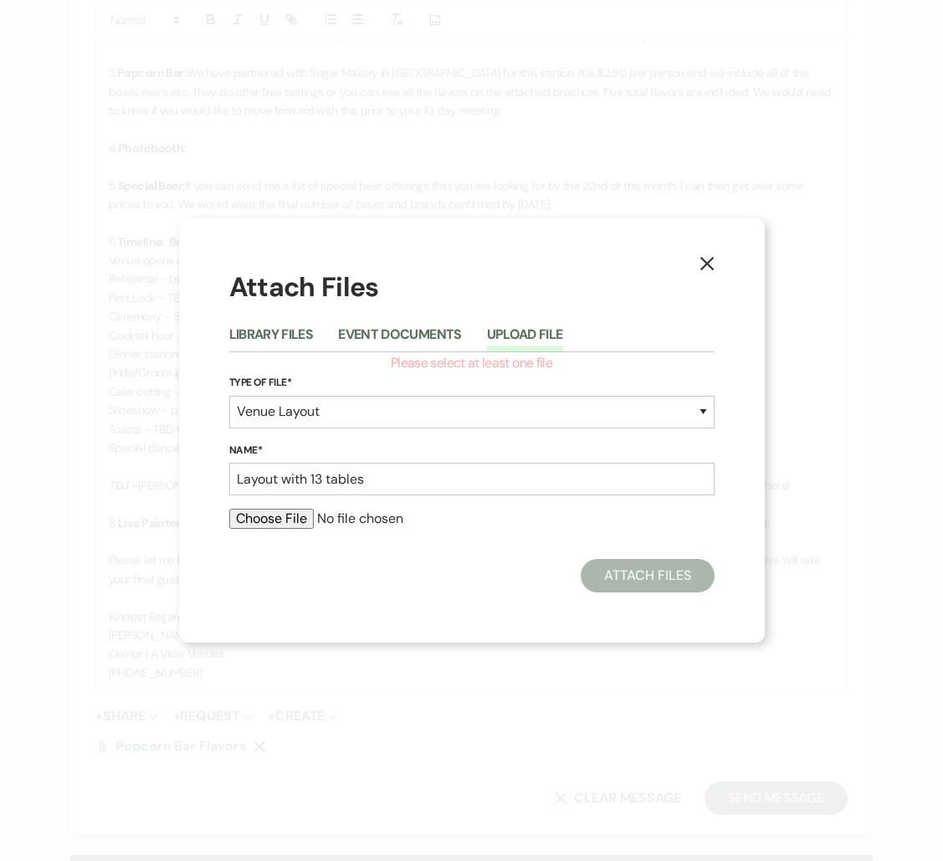
click at [515, 331] on button "Upload File" at bounding box center [525, 339] width 76 height 23
click at [435, 409] on select "Special Event Insurance Vendor Certificate of Insurance Contracts / Rental Agre…" at bounding box center [471, 412] width 485 height 33
click at [297, 517] on input "file" at bounding box center [471, 519] width 485 height 20
type input "C:\fakepath\[PERSON_NAME] & [PERSON_NAME].pdf"
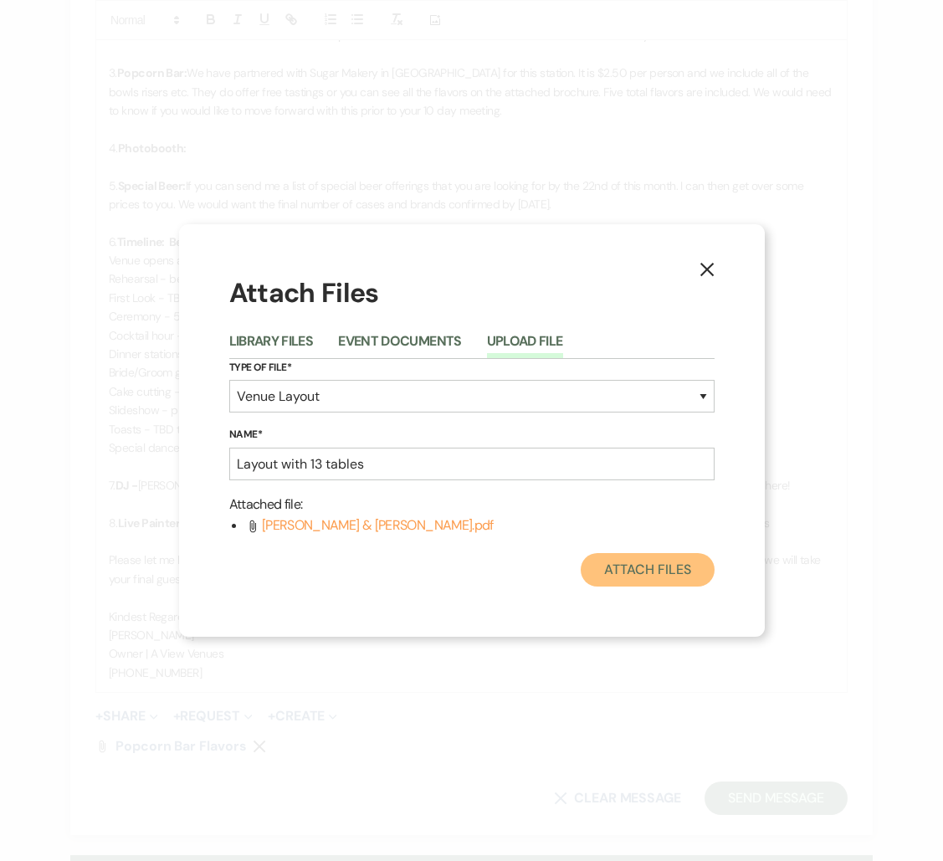
click at [628, 572] on button "Attach Files" at bounding box center [647, 569] width 133 height 33
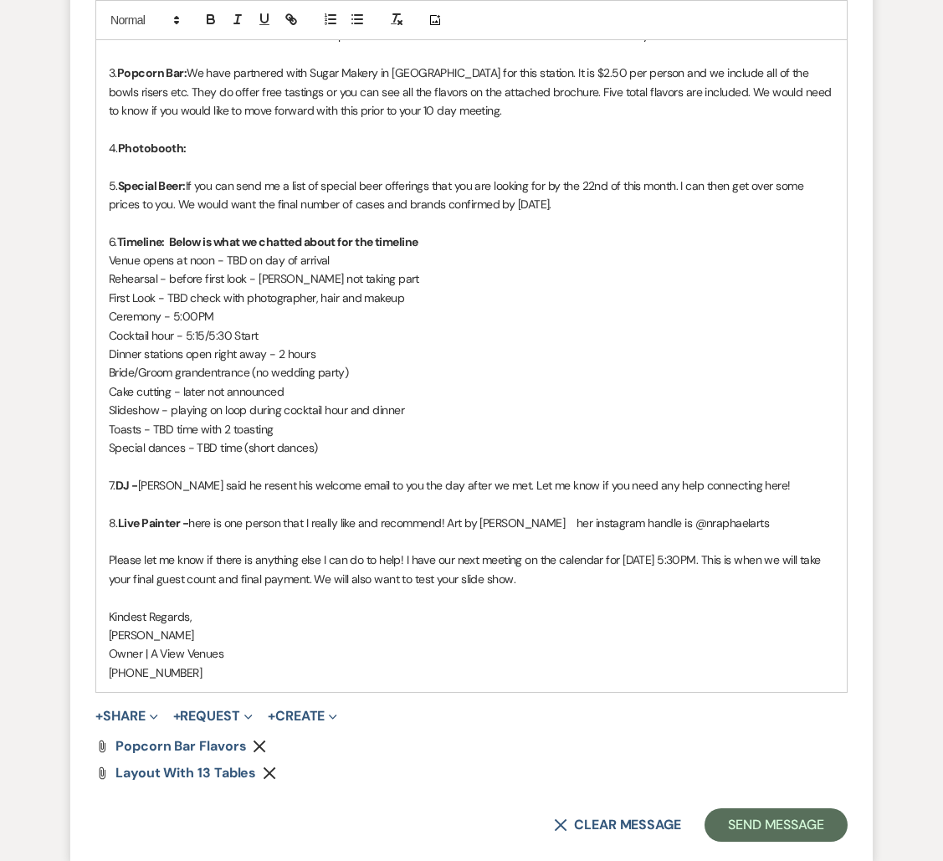
click at [490, 172] on p at bounding box center [471, 166] width 725 height 18
click at [488, 153] on p "4. Photobooth:" at bounding box center [471, 148] width 725 height 18
click at [208, 28] on button "button" at bounding box center [210, 19] width 23 height 20
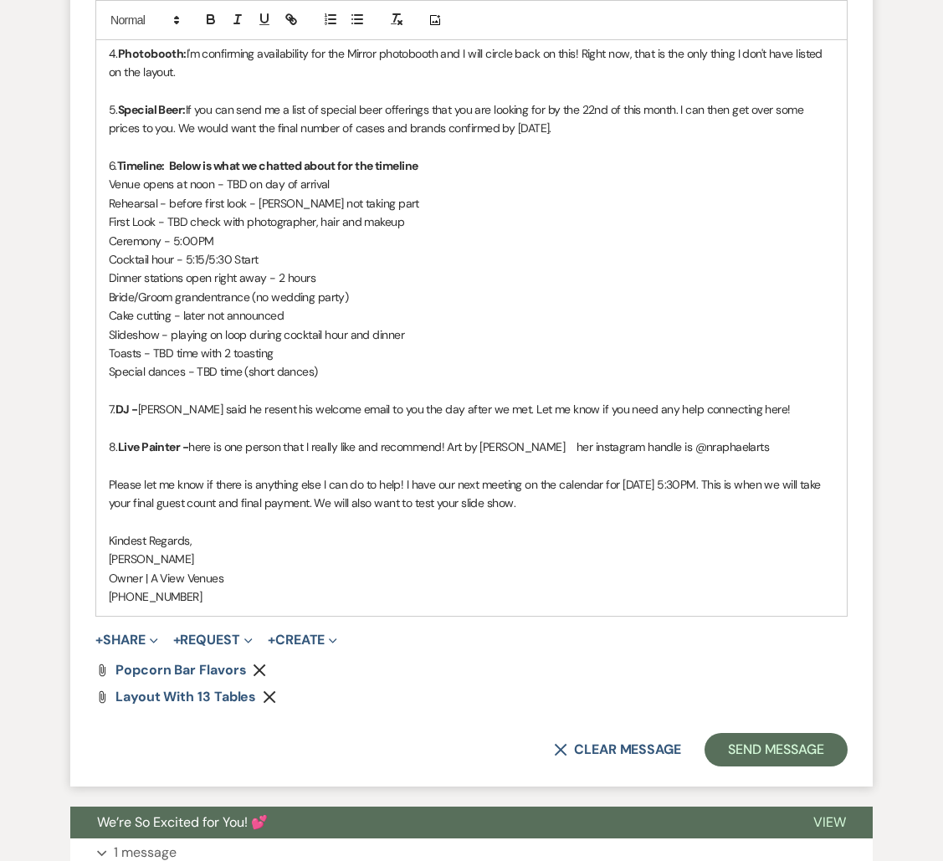
scroll to position [5431, 0]
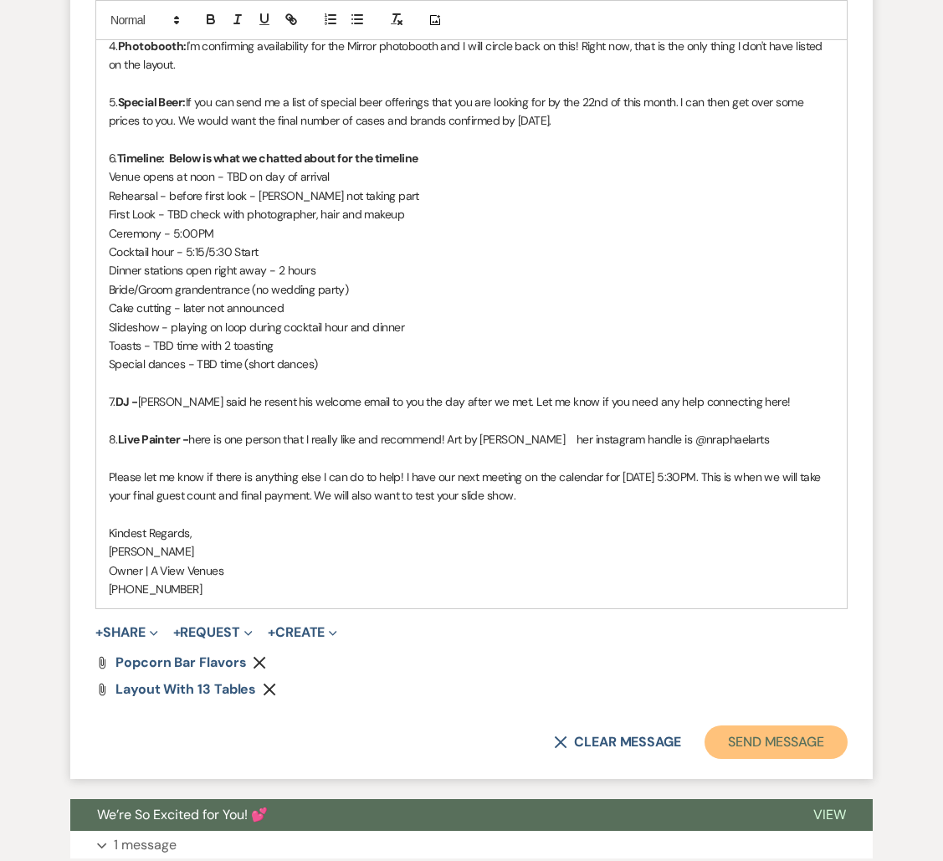
click at [767, 744] on button "Send Message" at bounding box center [776, 741] width 143 height 33
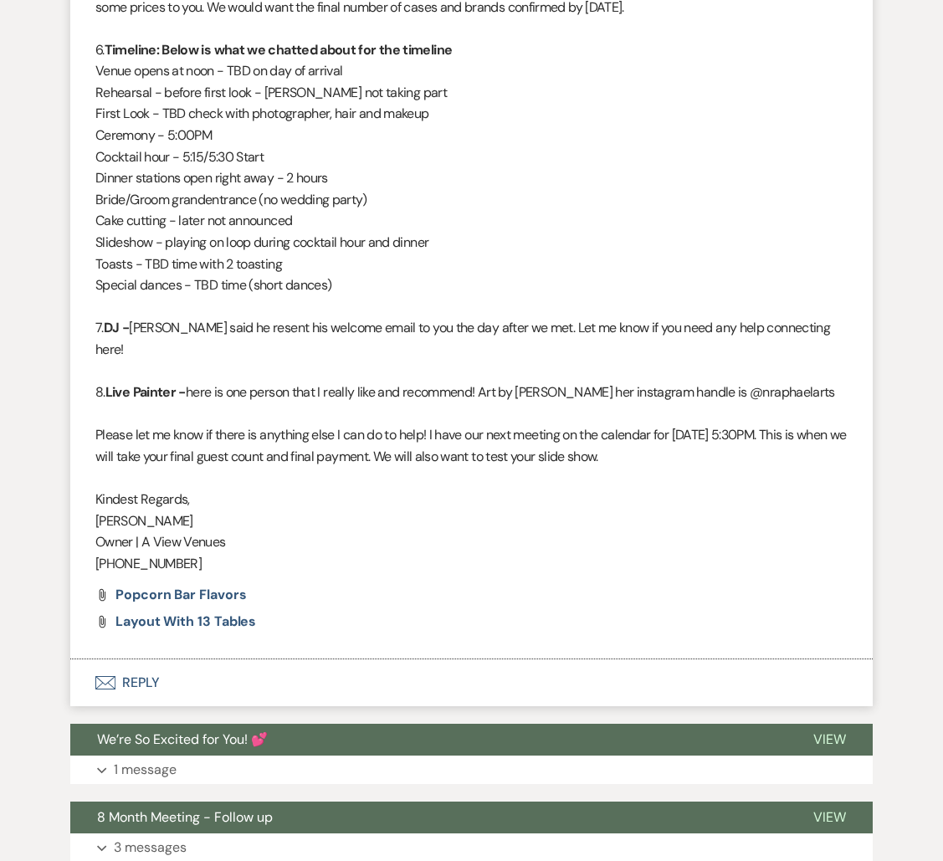
scroll to position [5330, 0]
